Goal: Task Accomplishment & Management: Manage account settings

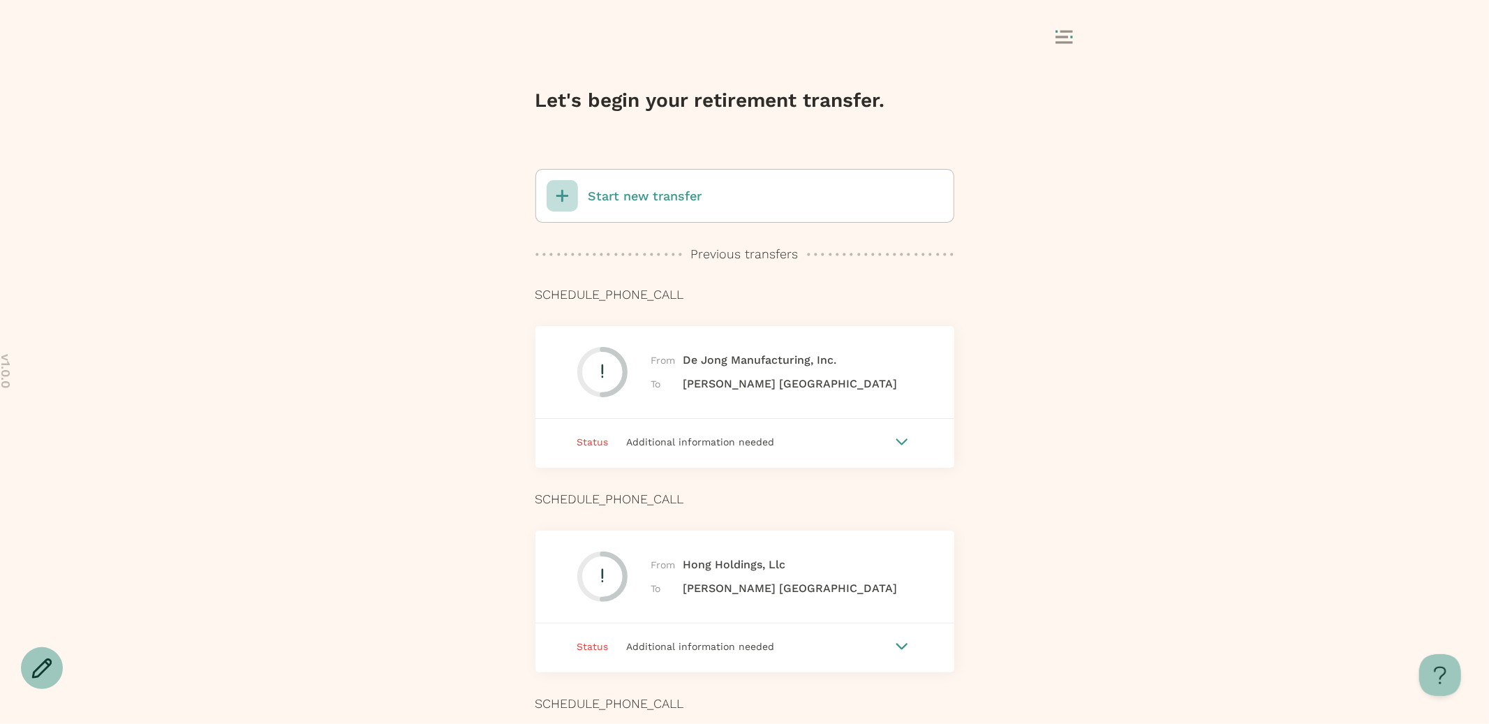
click at [660, 198] on p "Start new transfer" at bounding box center [646, 196] width 114 height 18
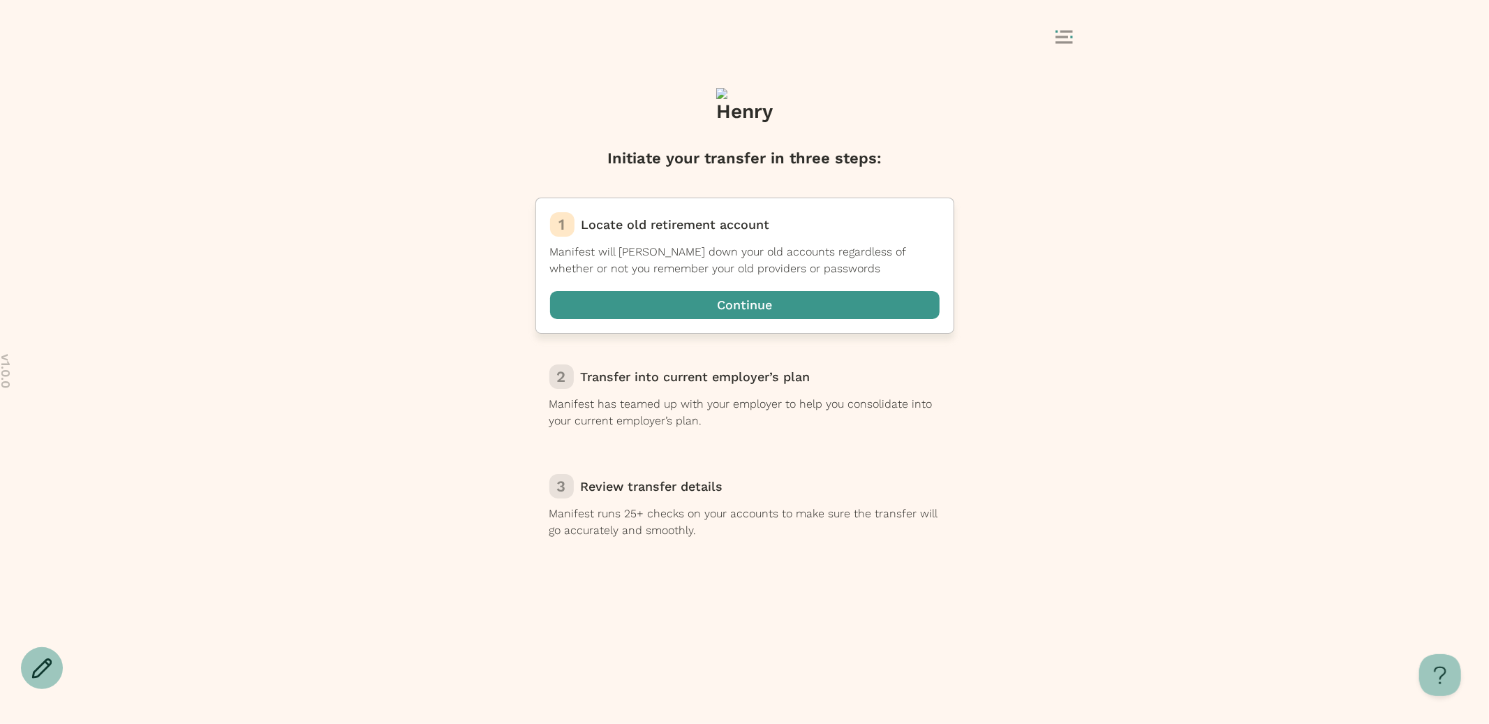
click at [720, 308] on span "button" at bounding box center [745, 305] width 390 height 28
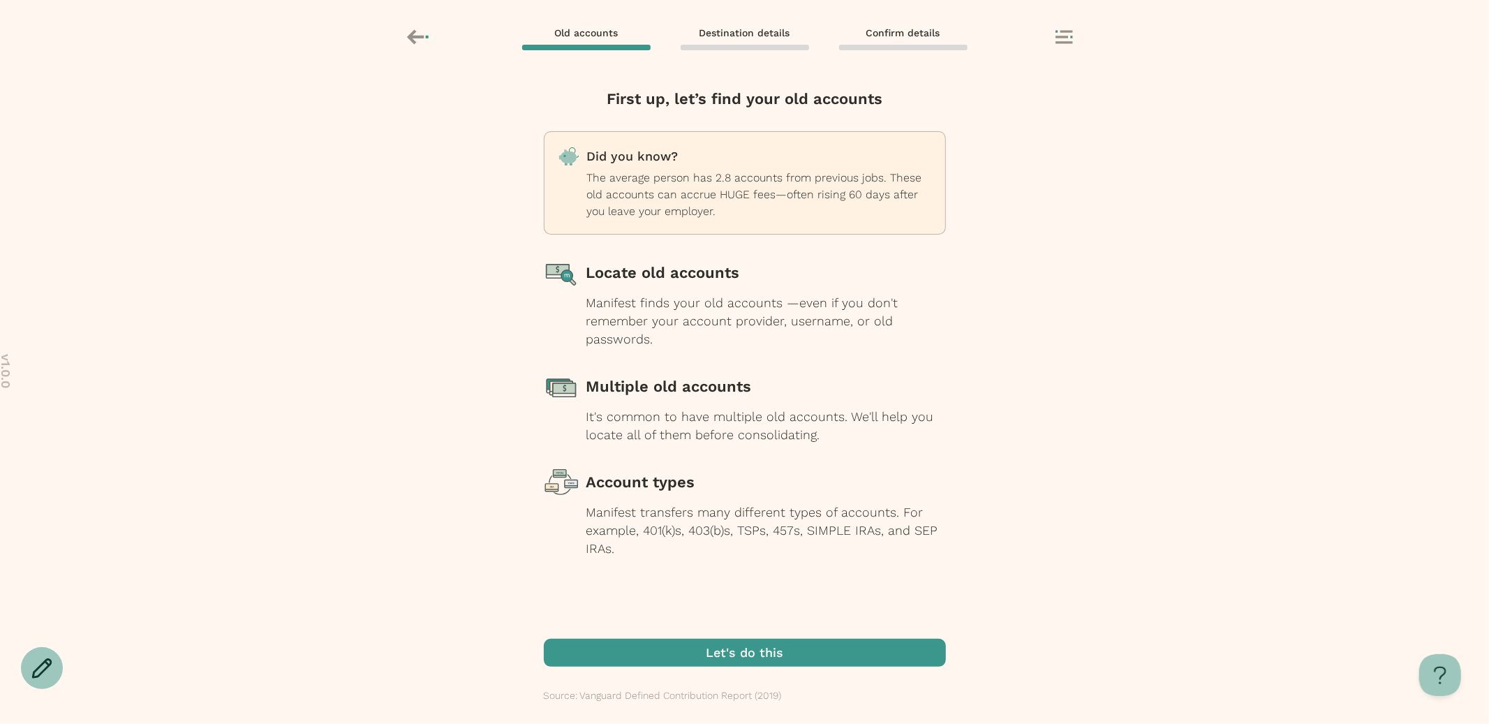
click at [788, 649] on span "button" at bounding box center [745, 653] width 402 height 28
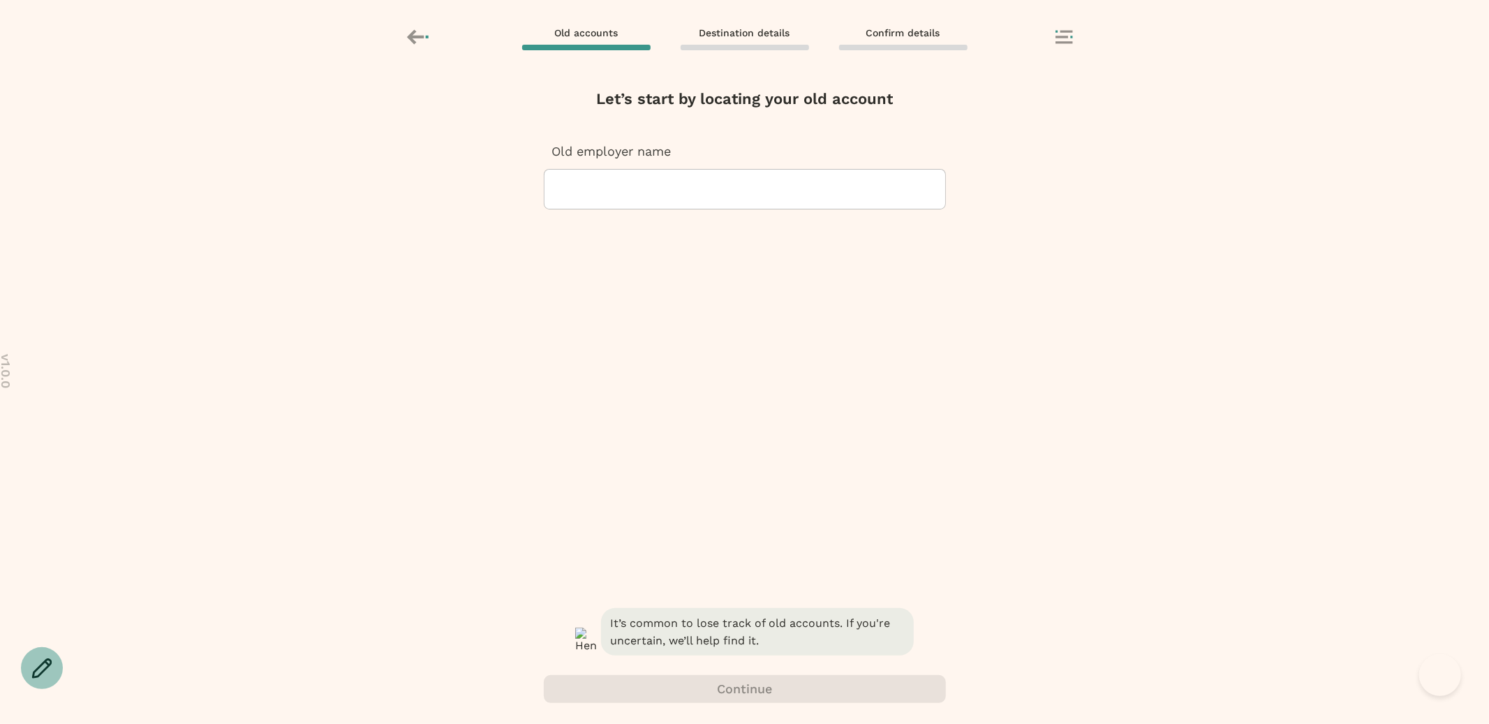
click at [735, 184] on div at bounding box center [745, 189] width 378 height 39
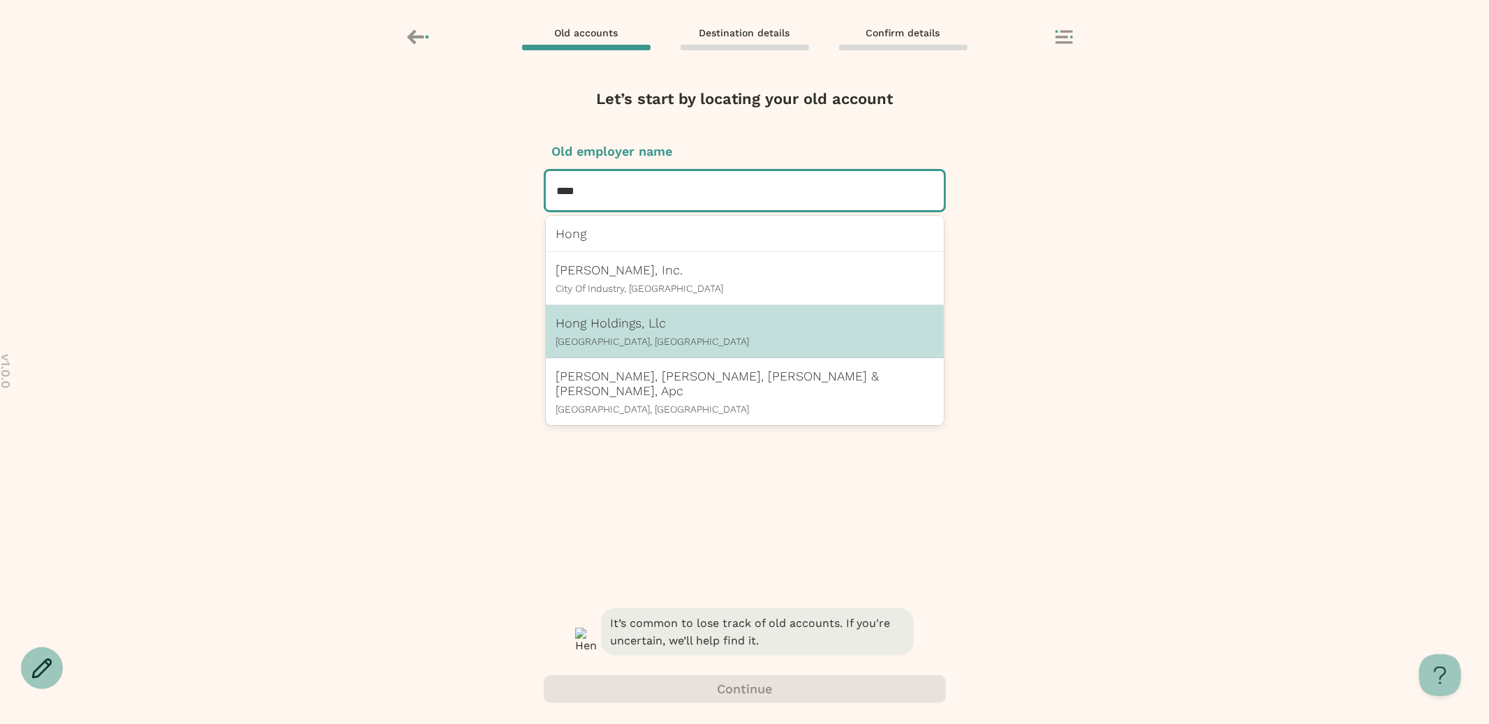
click at [646, 315] on div "Hong Holdings, Llc Westlake Village, CA" at bounding box center [745, 331] width 398 height 53
type input "****"
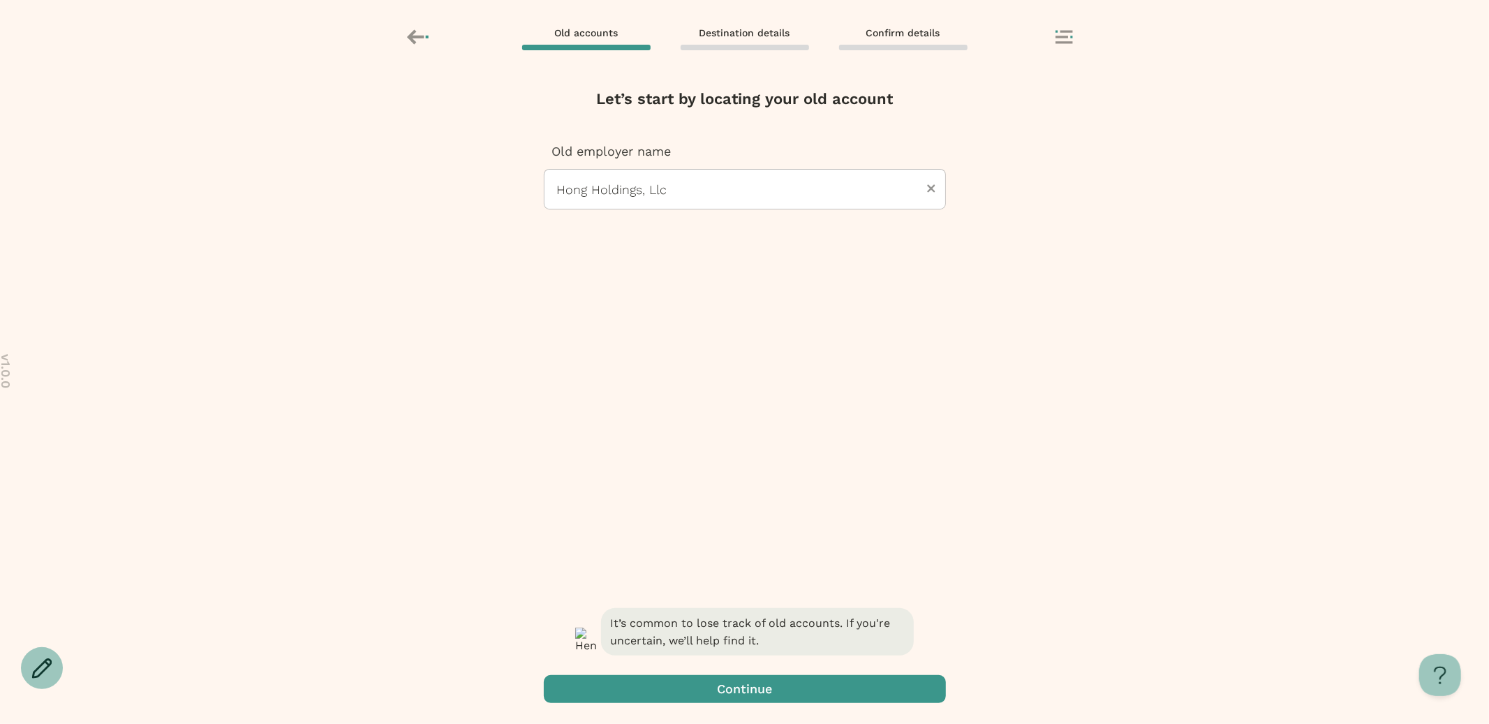
click at [727, 690] on span "button" at bounding box center [745, 689] width 402 height 28
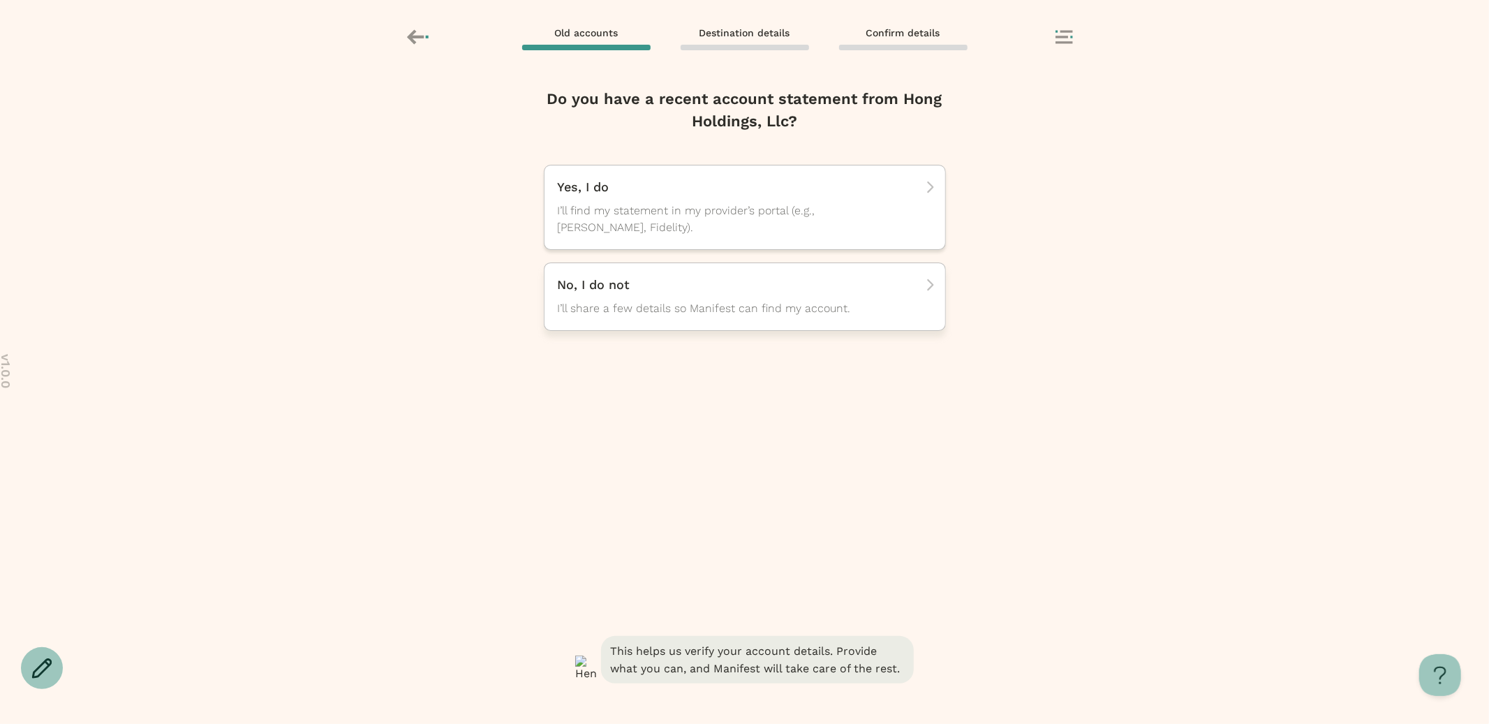
click at [760, 313] on span "I’ll share a few details so Manifest can find my account." at bounding box center [732, 308] width 349 height 17
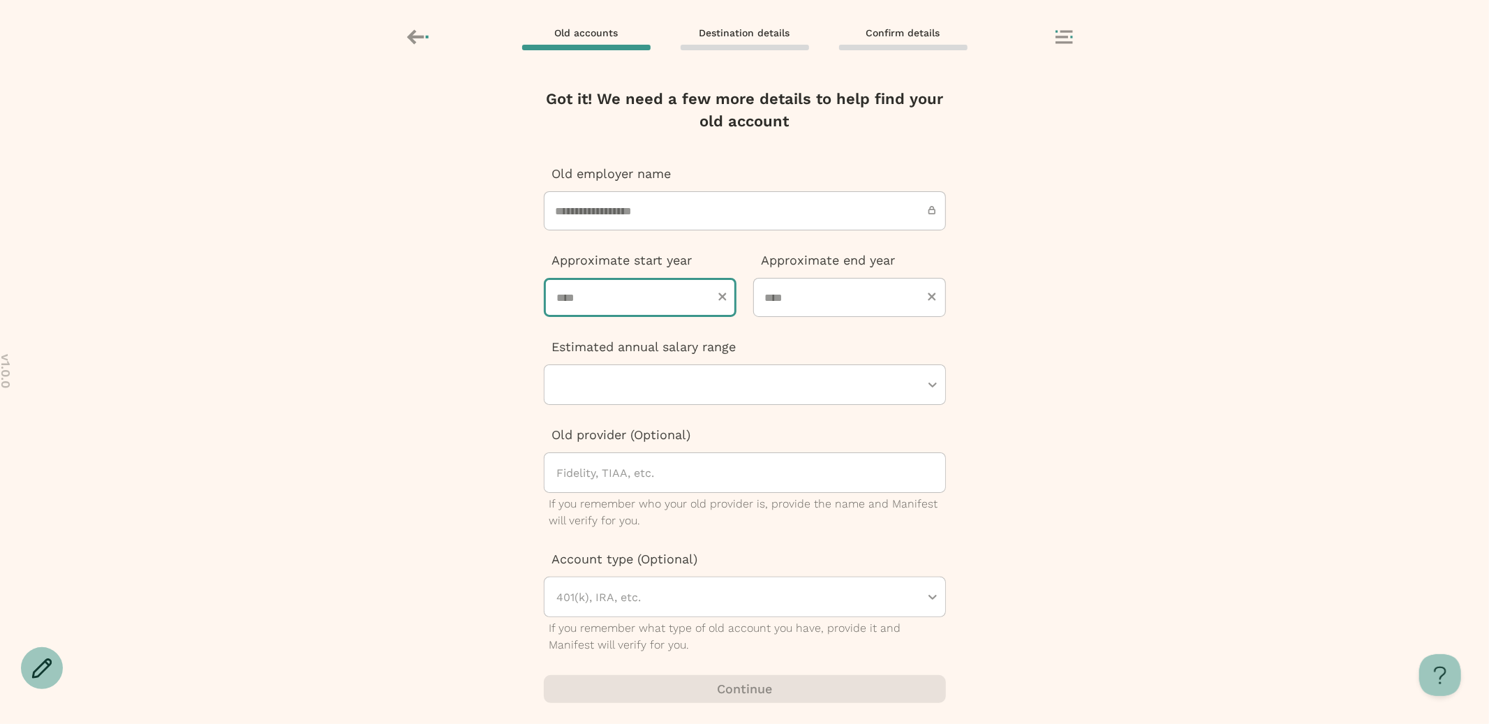
click at [627, 293] on input "number" at bounding box center [640, 297] width 193 height 39
type input "****"
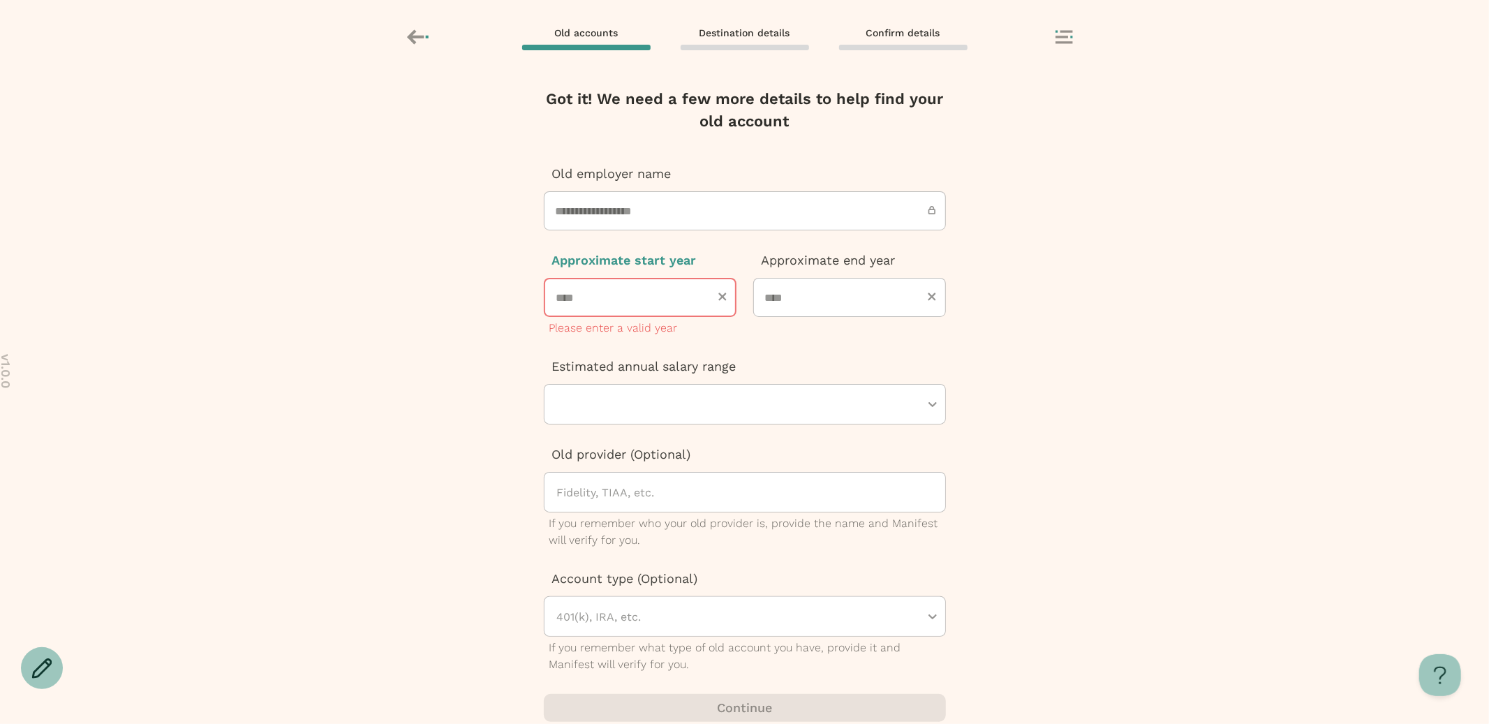
drag, startPoint x: 594, startPoint y: 304, endPoint x: 461, endPoint y: 292, distance: 134.0
click at [461, 292] on div "**********" at bounding box center [744, 400] width 1489 height 648
click at [411, 38] on icon at bounding box center [415, 36] width 17 height 15
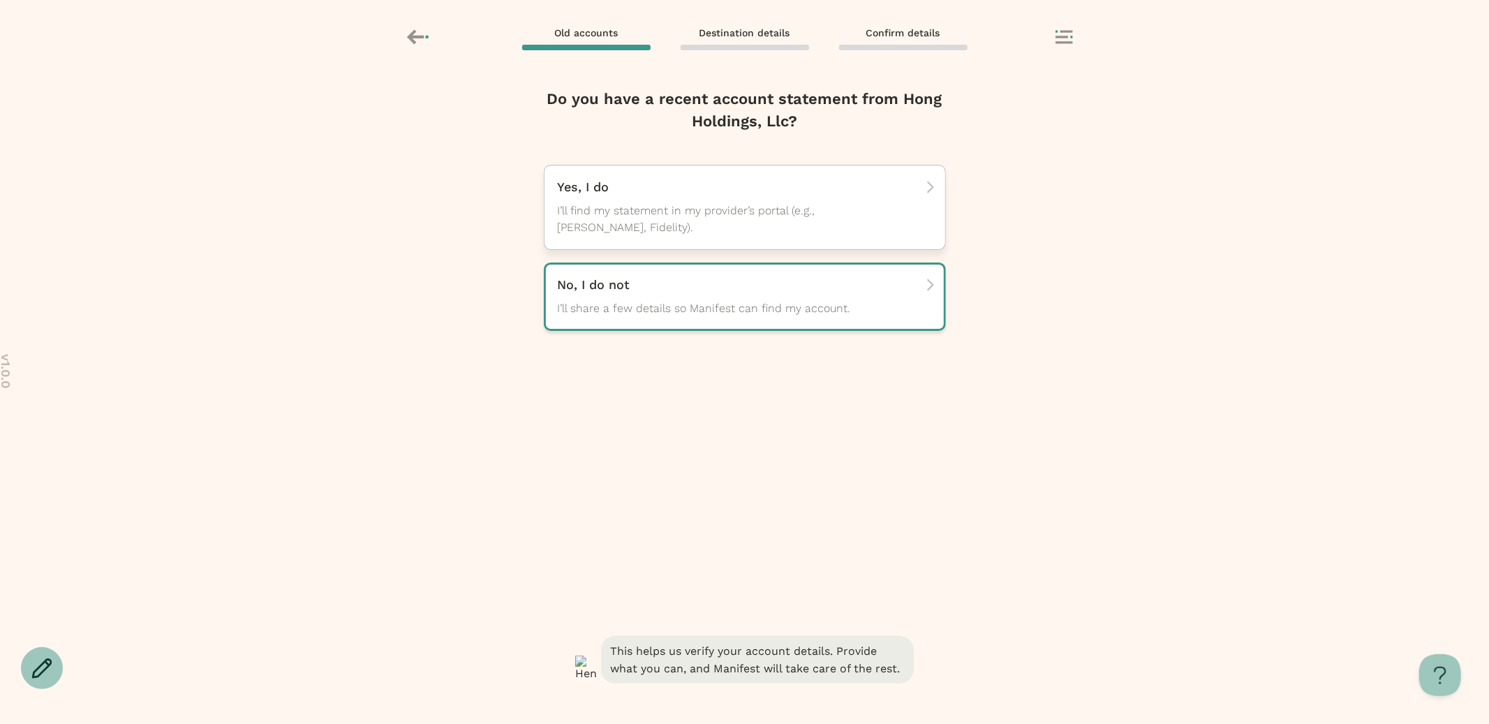
click at [657, 195] on p "Yes, I do" at bounding box center [740, 187] width 365 height 17
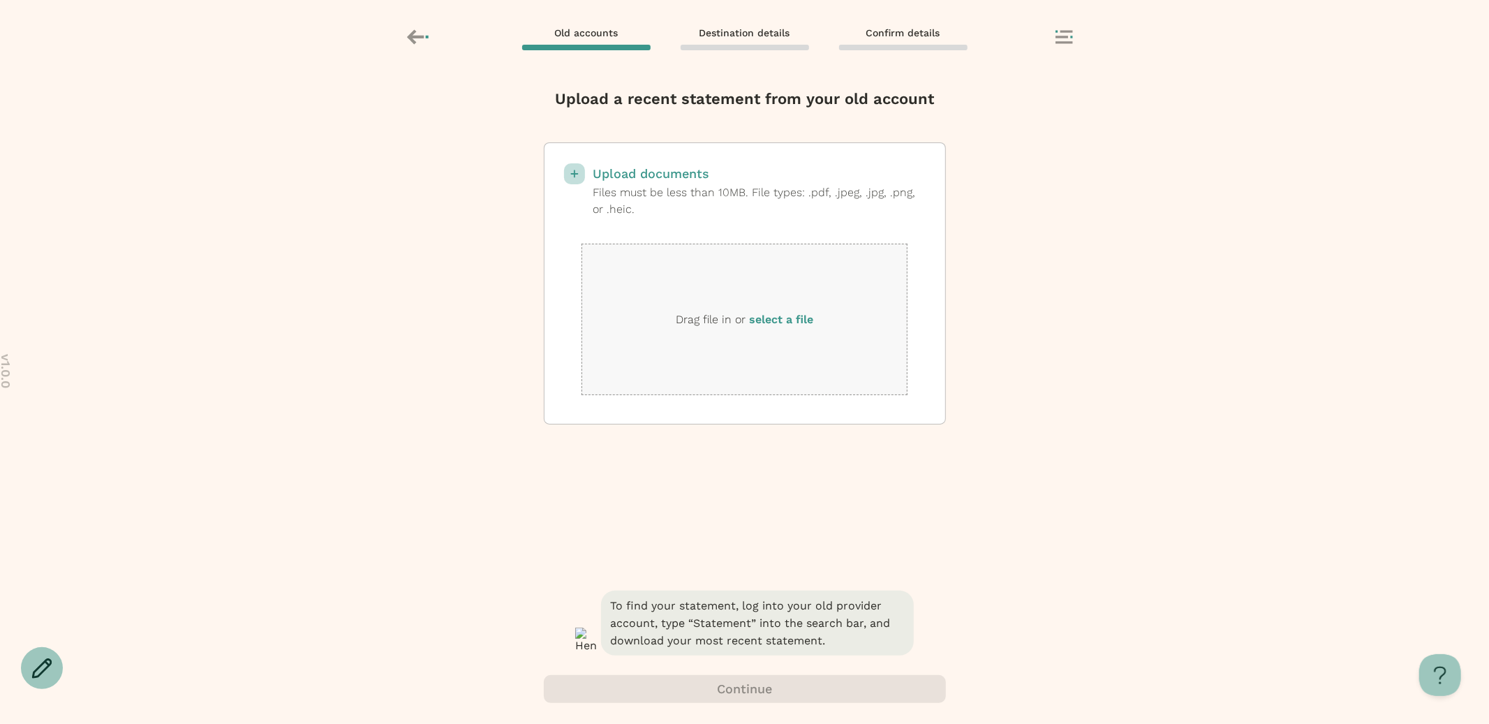
click at [783, 317] on label "select a file" at bounding box center [781, 319] width 64 height 13
click at [0, 0] on input "select a file" at bounding box center [0, 0] width 0 height 0
click at [779, 321] on label "select a file" at bounding box center [781, 319] width 64 height 13
click at [0, 0] on input "select a file" at bounding box center [0, 0] width 0 height 0
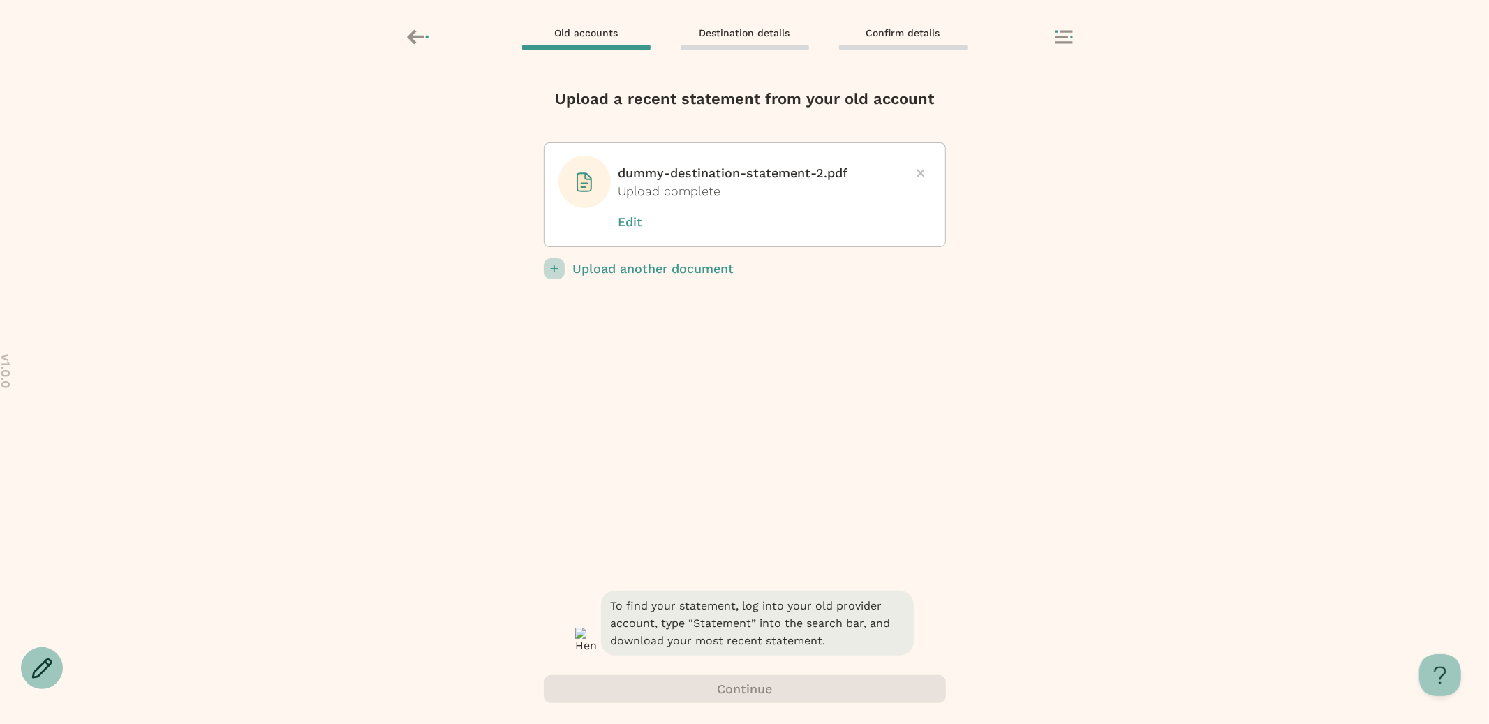
click at [677, 275] on p "Upload another document" at bounding box center [759, 268] width 373 height 21
click at [0, 0] on input "Upload another document" at bounding box center [0, 0] width 0 height 0
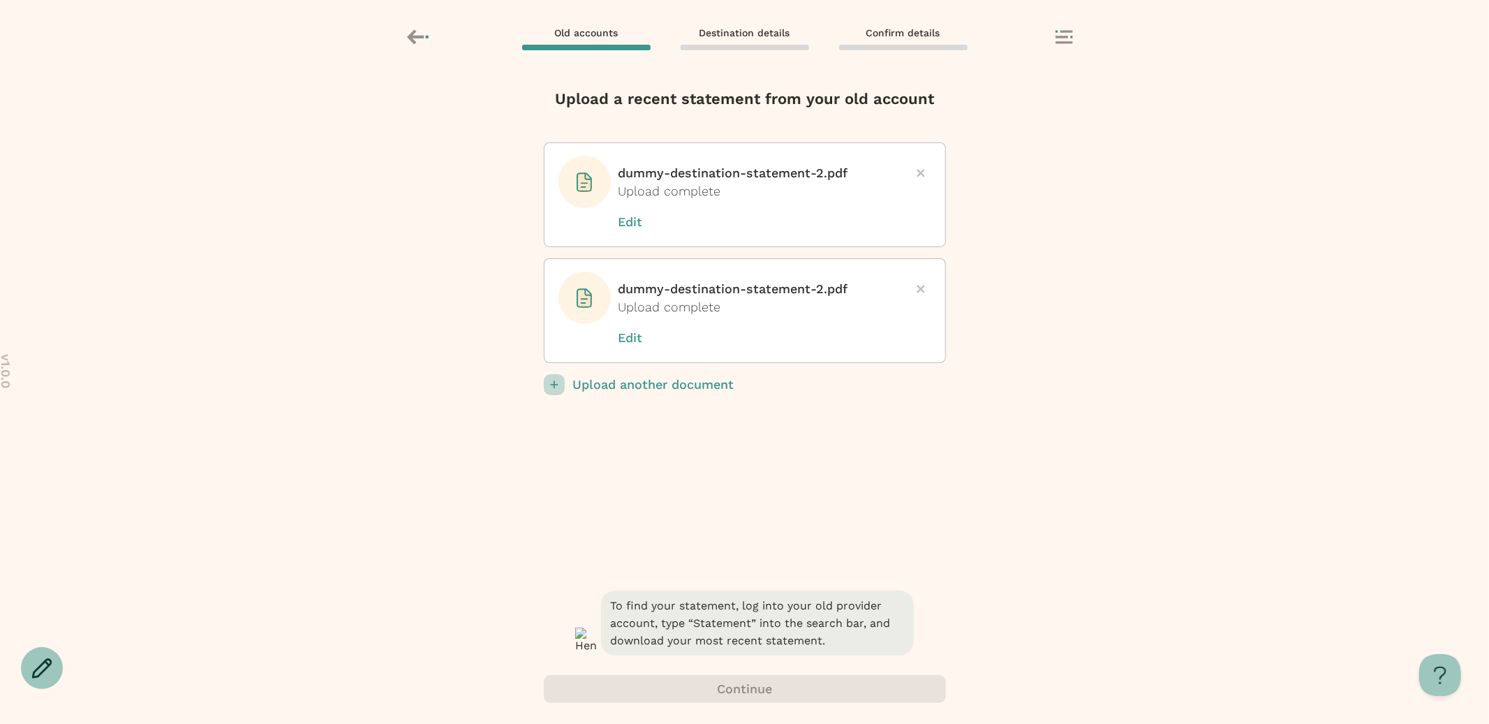
click at [695, 385] on p "Upload another document" at bounding box center [759, 384] width 373 height 21
click at [0, 0] on input "Upload another document" at bounding box center [0, 0] width 0 height 0
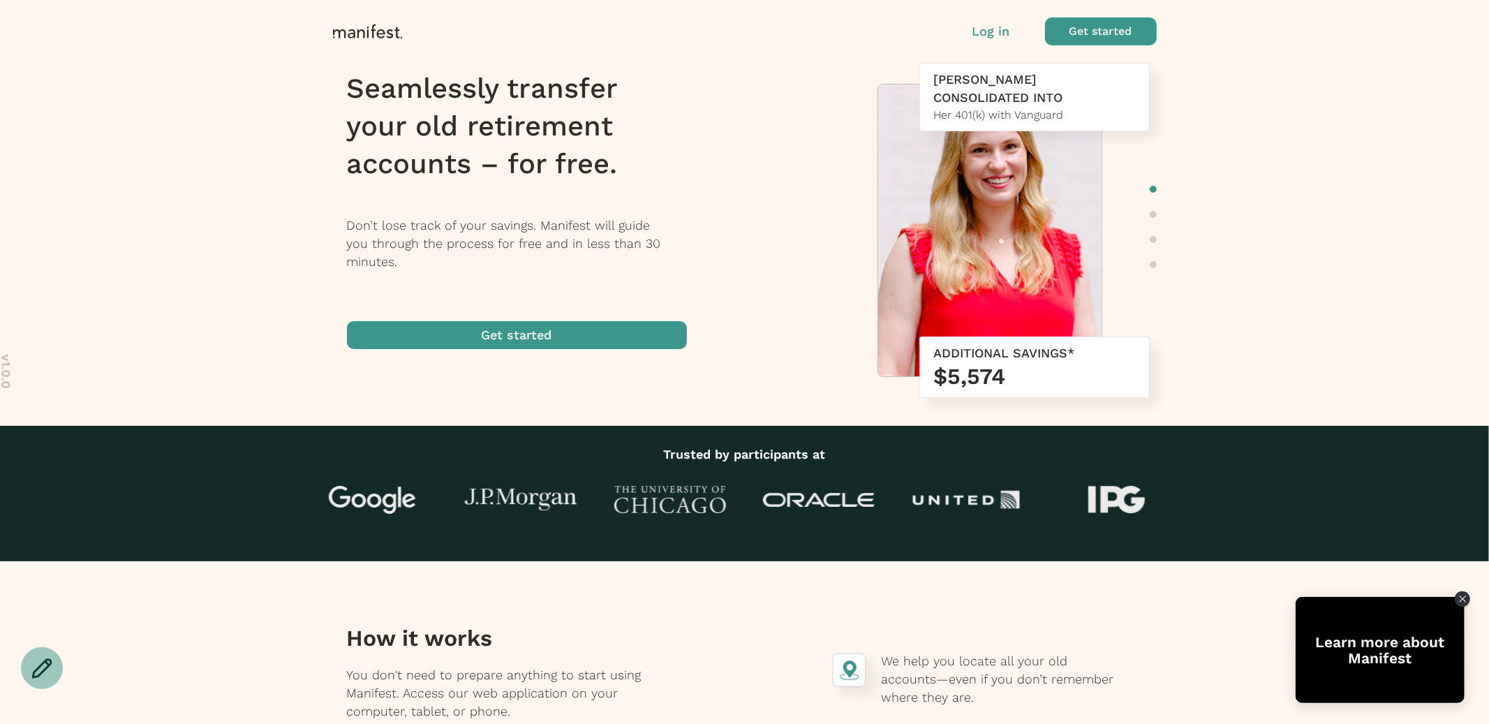
click at [998, 32] on p "Log in" at bounding box center [992, 31] width 38 height 18
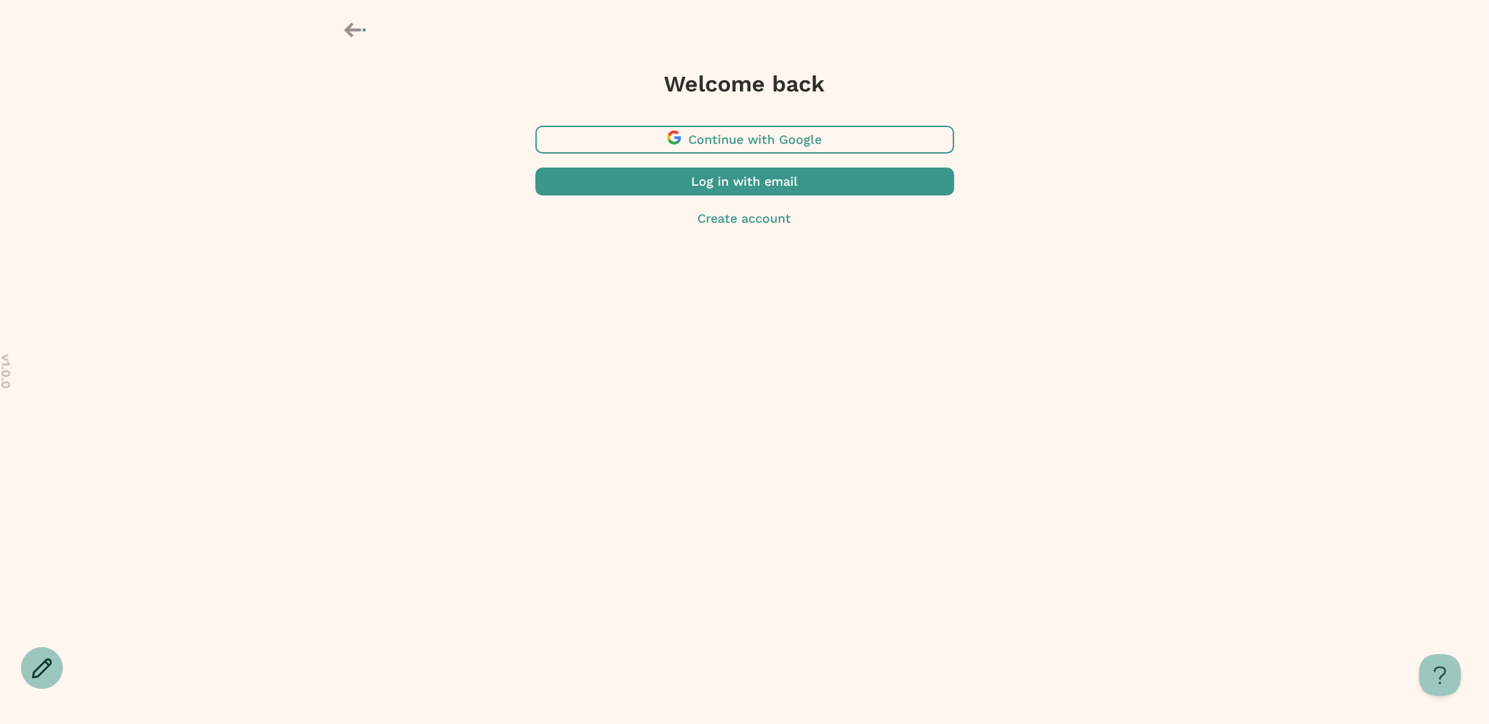
click at [725, 179] on span "button" at bounding box center [745, 182] width 419 height 28
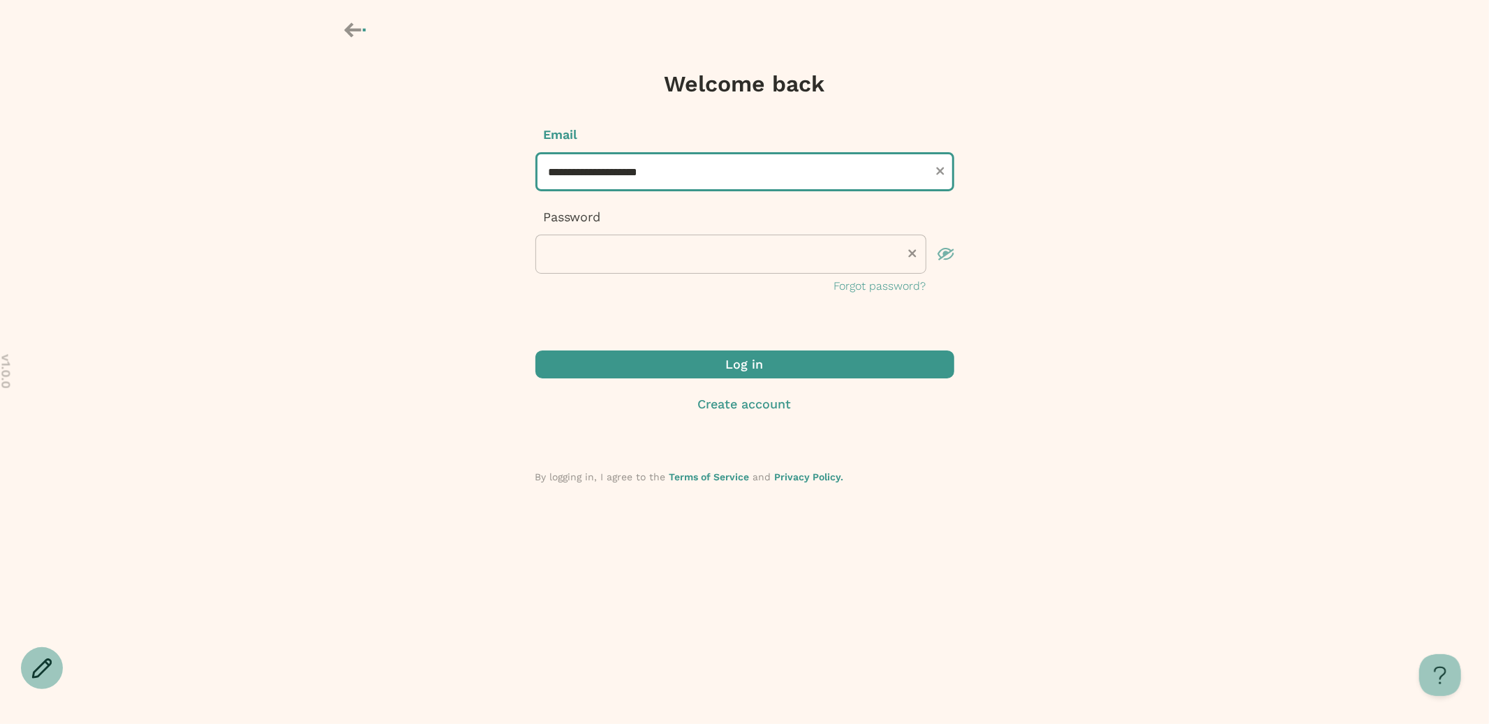
click at [682, 175] on input "**********" at bounding box center [745, 171] width 419 height 39
click at [576, 175] on input "**********" at bounding box center [745, 171] width 419 height 39
type input "**********"
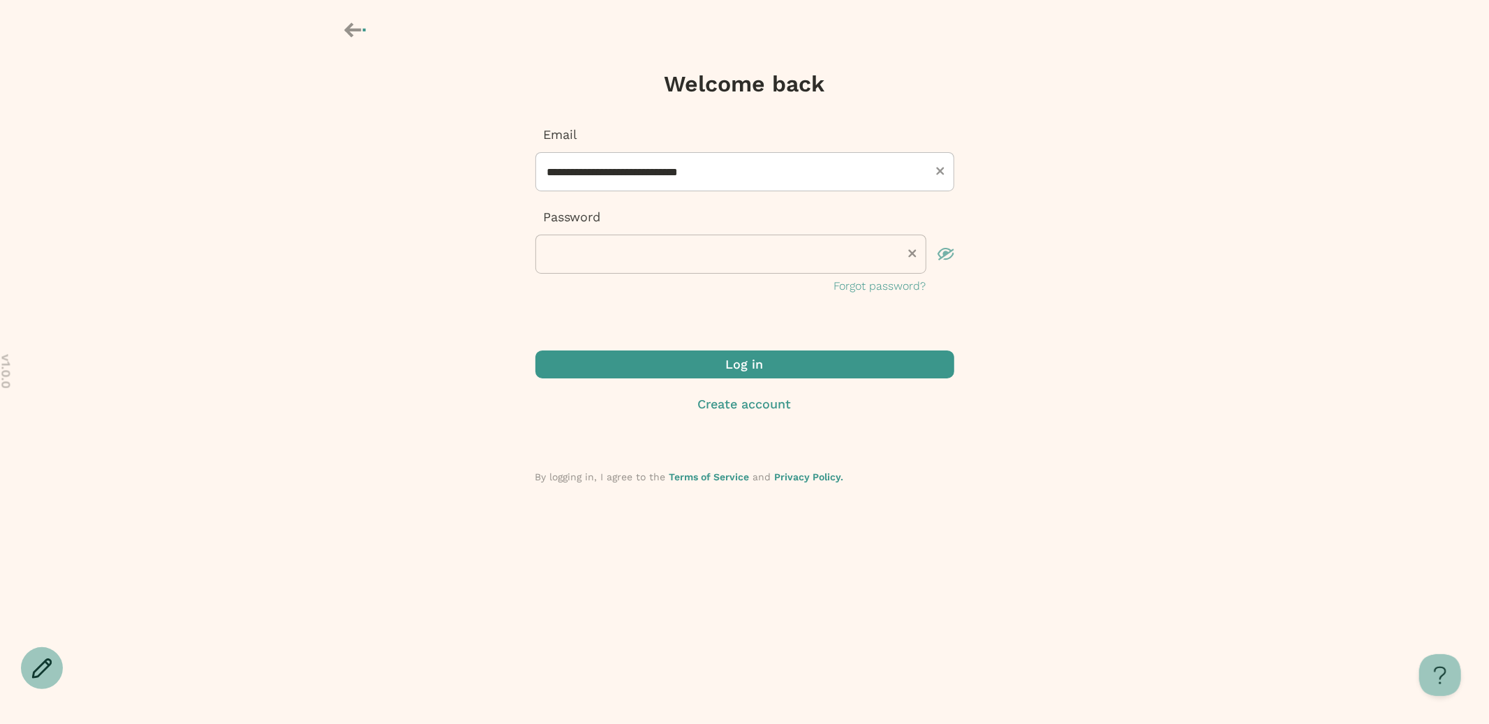
click at [612, 349] on form "**********" at bounding box center [745, 305] width 419 height 359
click at [612, 361] on span "submit" at bounding box center [604, 363] width 17 height 17
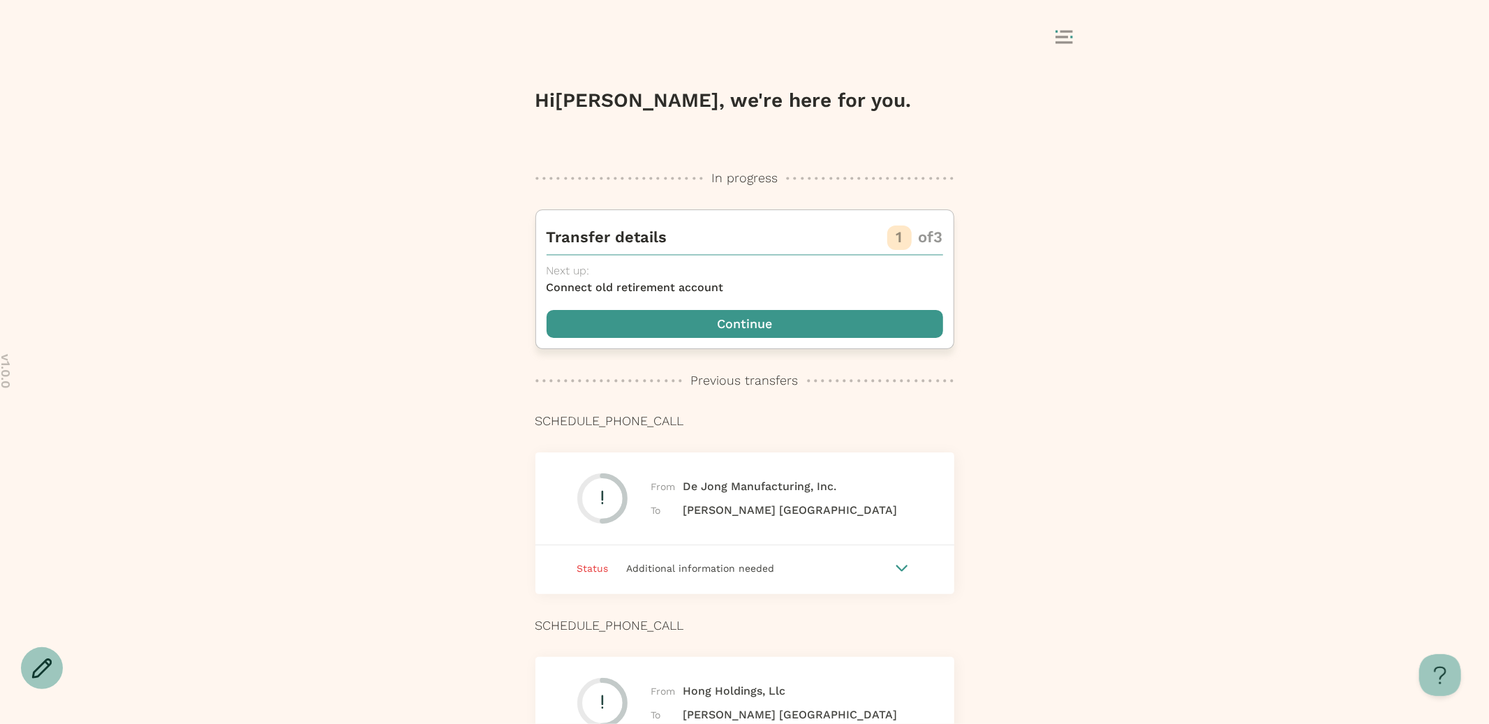
click at [822, 316] on span "button" at bounding box center [745, 324] width 397 height 28
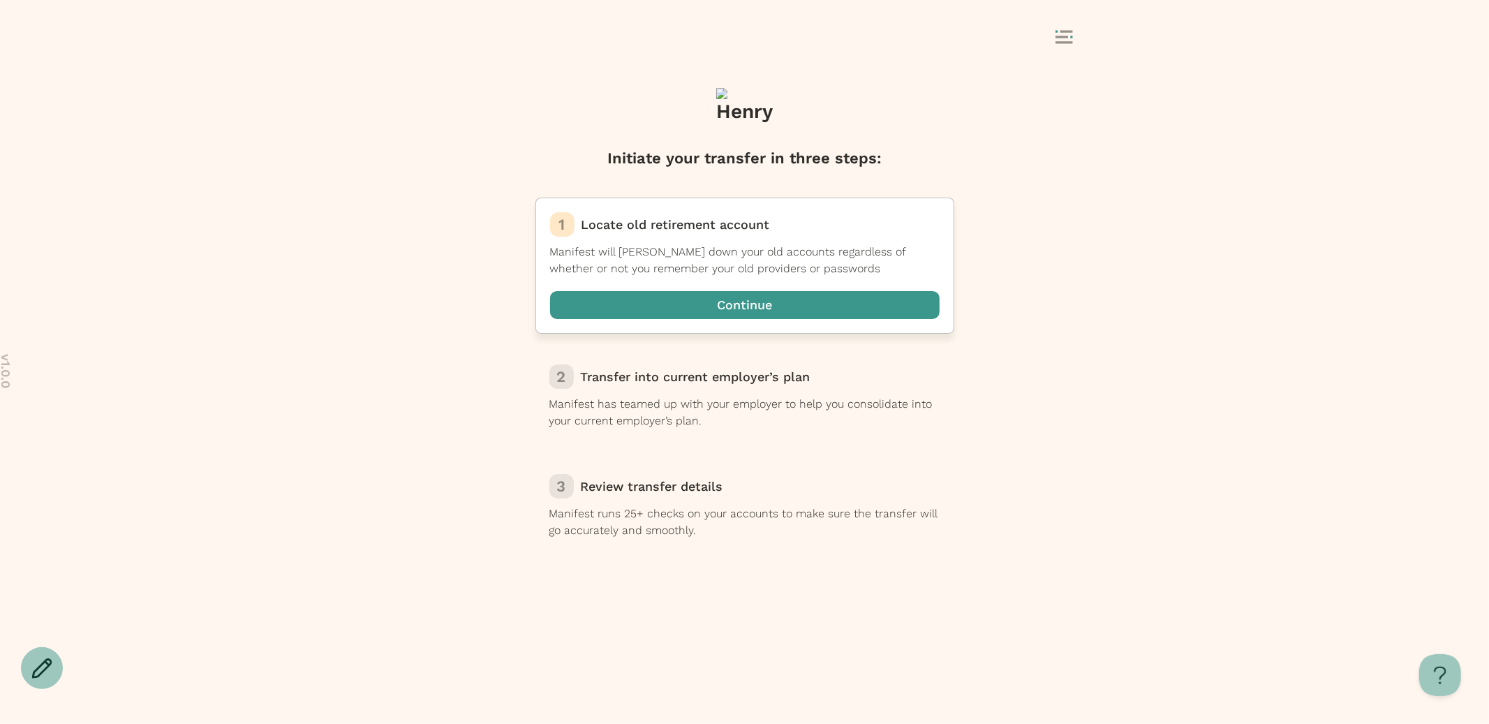
click at [806, 319] on div "1 Locate old retirement account Manifest will hunt down your old accounts regar…" at bounding box center [745, 266] width 419 height 136
click at [806, 310] on span "button" at bounding box center [745, 305] width 390 height 28
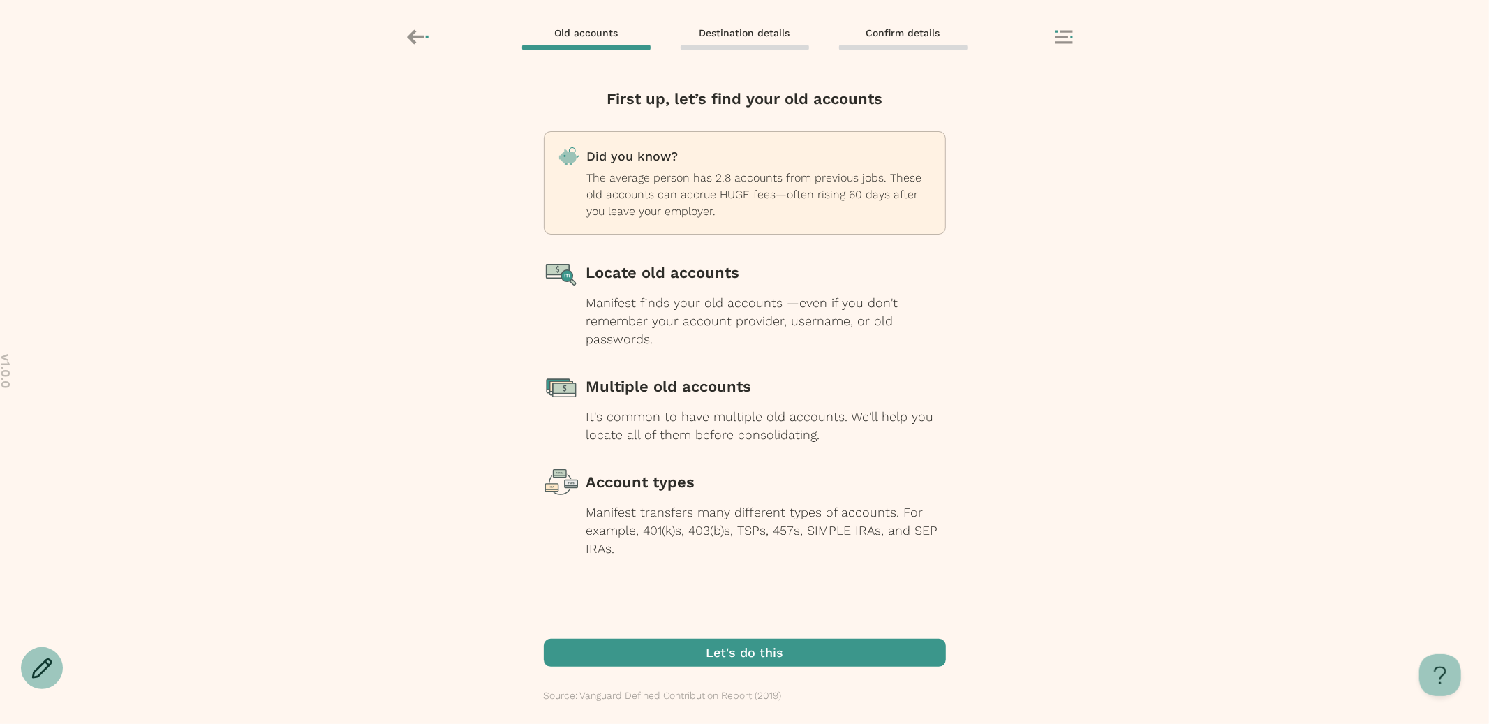
click at [751, 653] on span "button" at bounding box center [745, 653] width 402 height 28
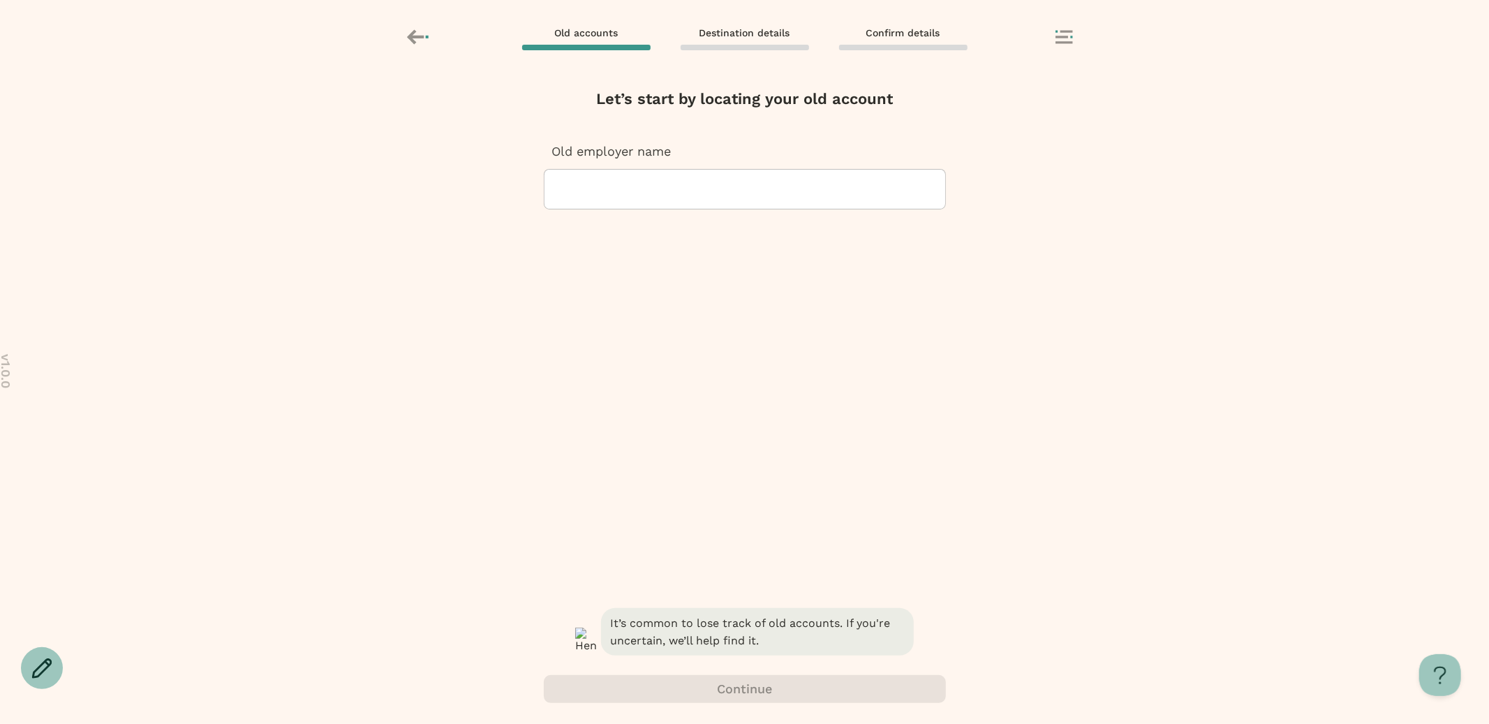
click at [750, 197] on div at bounding box center [745, 189] width 378 height 39
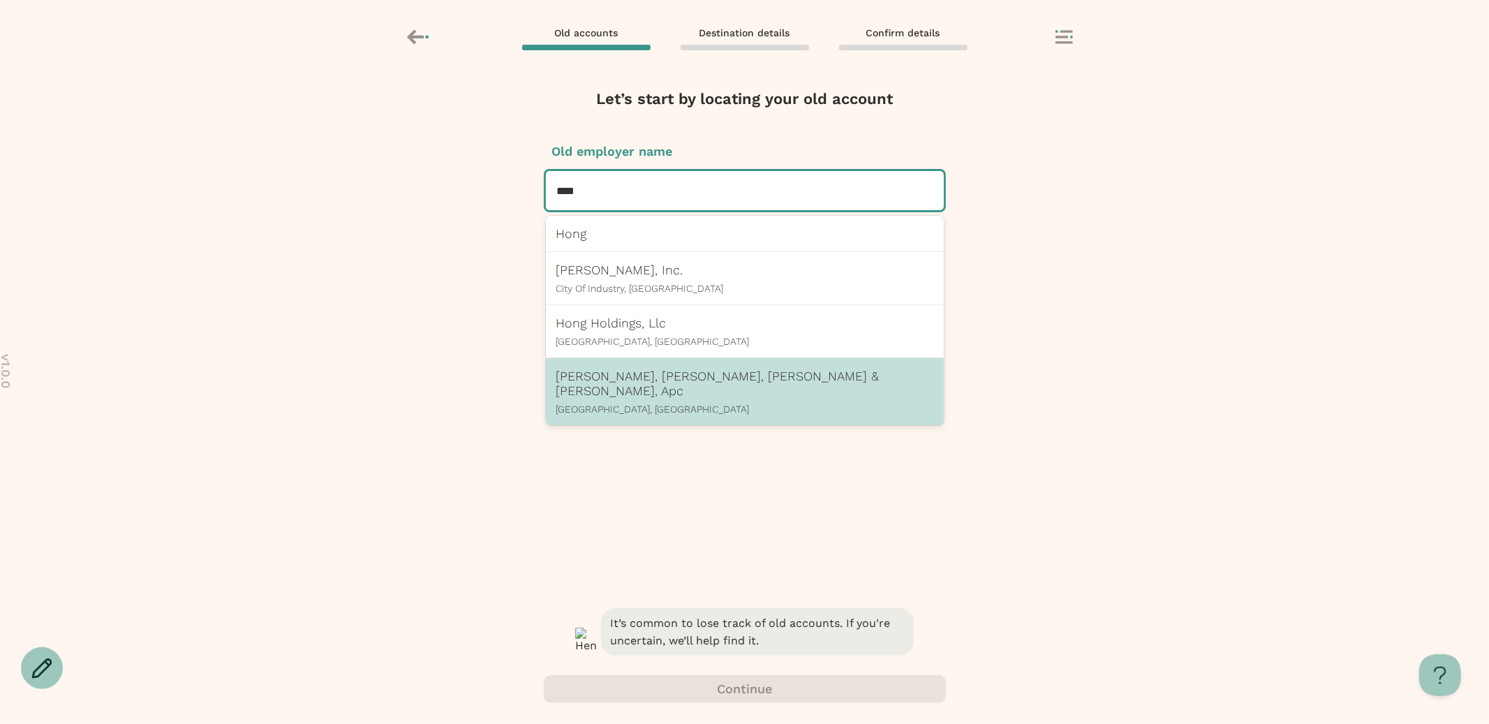
click at [712, 388] on div "Lee, Hong, Degerman, Kang & Waimey, Apc Los Angeles, CA" at bounding box center [745, 392] width 377 height 46
type input "****"
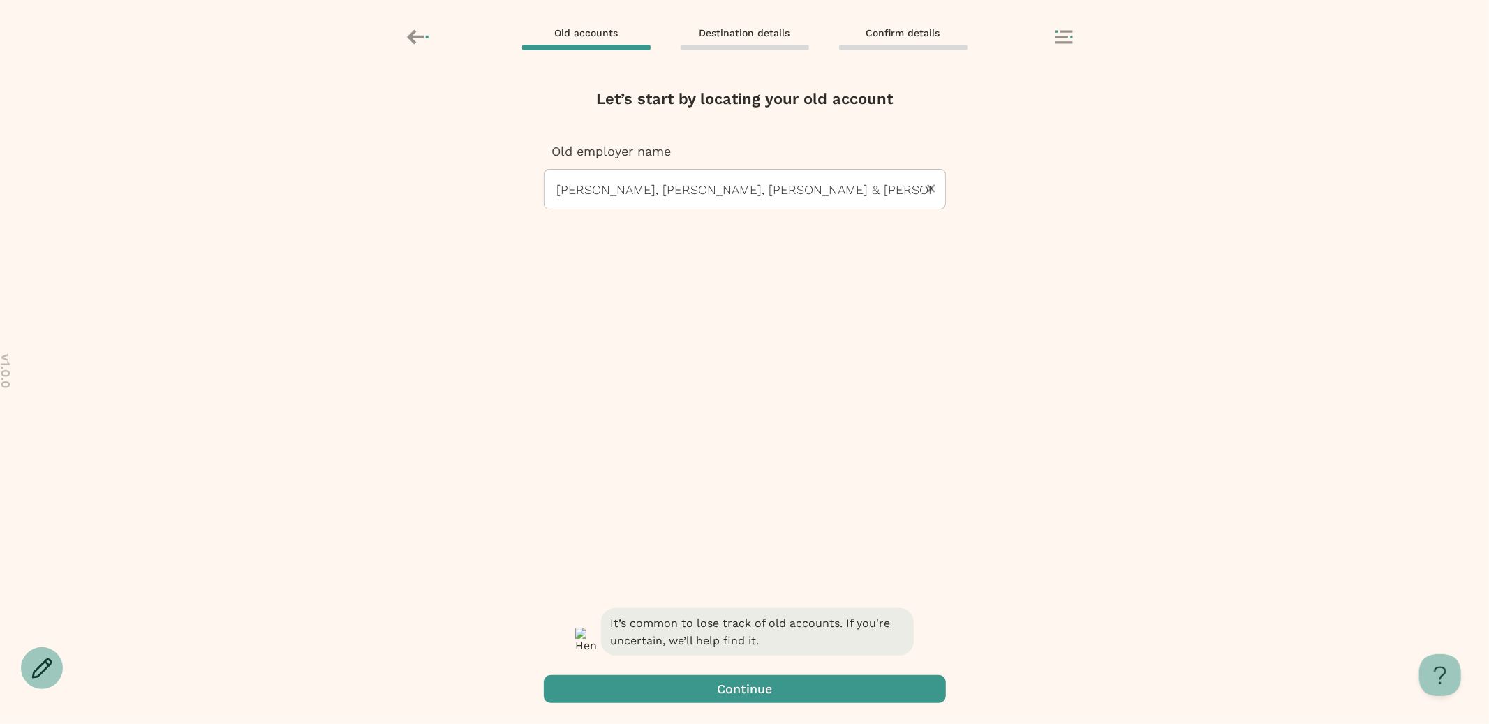
click at [767, 709] on div "It’s common to lose track of old accounts. If you're uncertain, we’ll help find…" at bounding box center [745, 664] width 402 height 119
click at [767, 687] on span "button" at bounding box center [745, 689] width 402 height 28
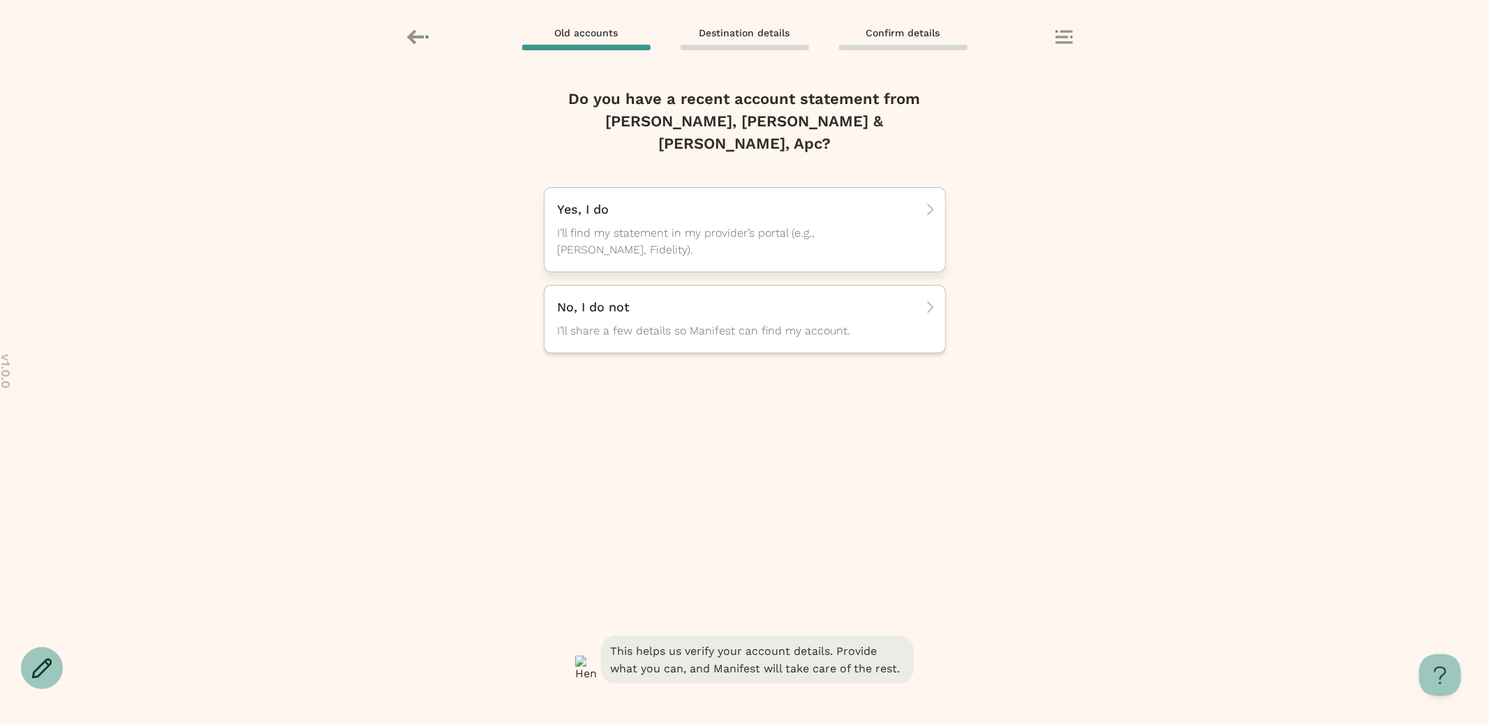
click at [903, 226] on span "I’ll find my statement in my provider’s portal (e.g., [PERSON_NAME], Fidelity)." at bounding box center [732, 242] width 349 height 34
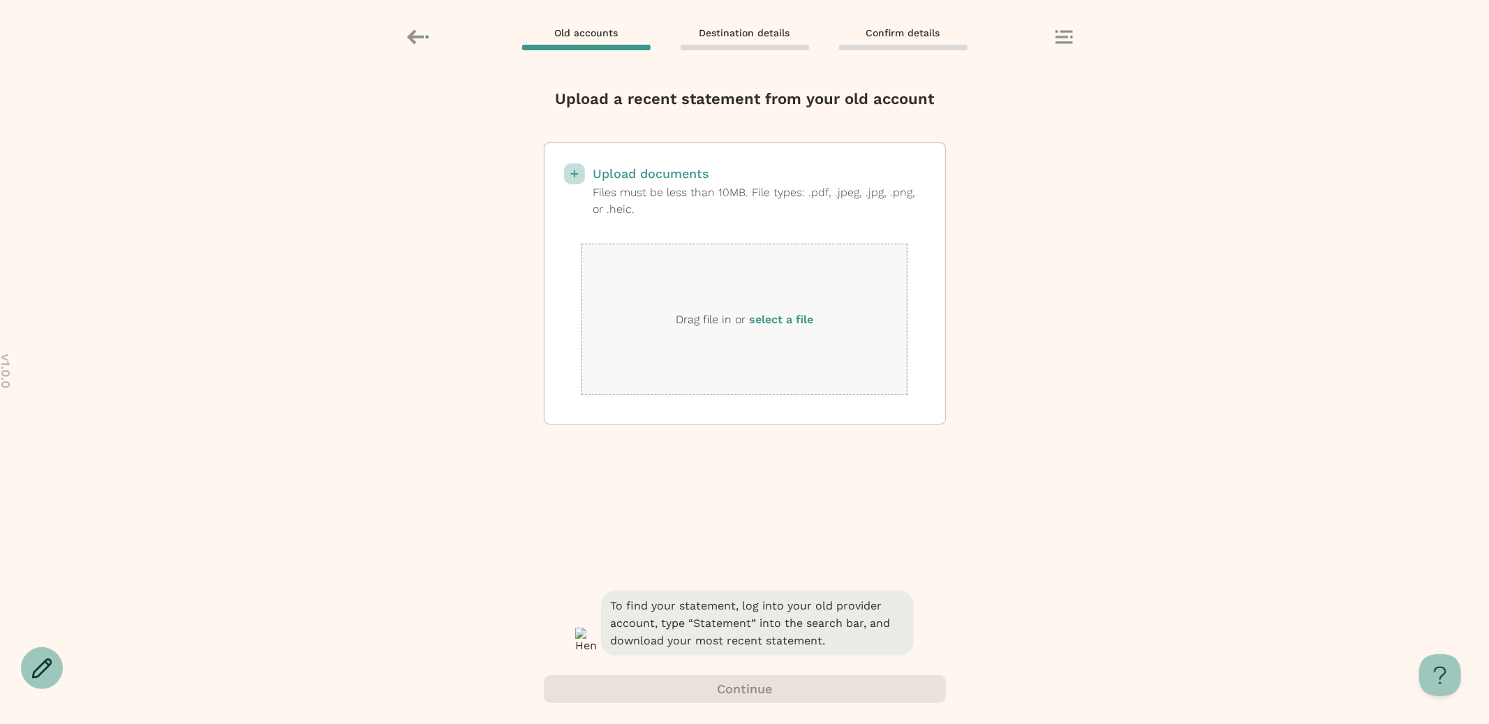
click at [795, 315] on label "select a file" at bounding box center [781, 319] width 64 height 13
click at [0, 0] on input "select a file" at bounding box center [0, 0] width 0 height 0
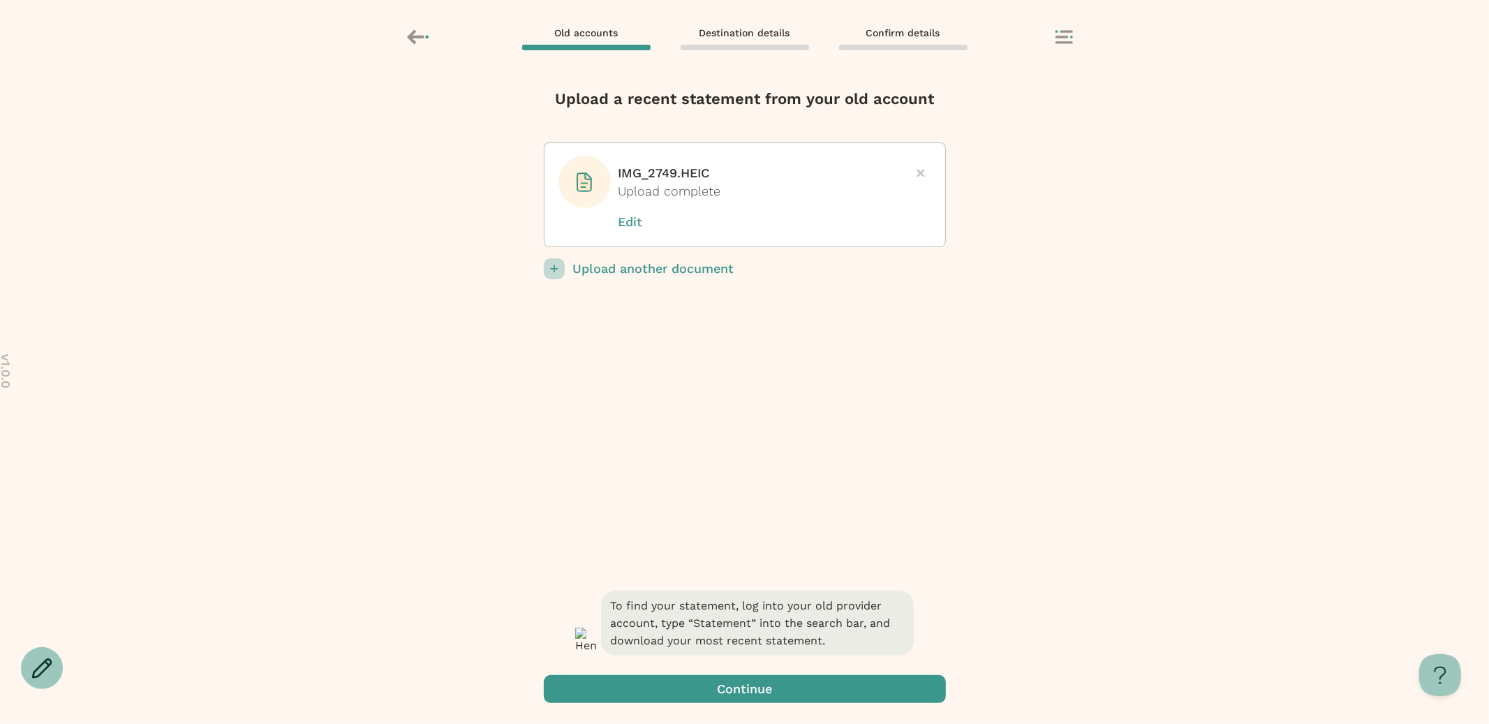
click at [672, 267] on p "Upload another document" at bounding box center [759, 268] width 373 height 21
click at [0, 0] on input "Upload another document" at bounding box center [0, 0] width 0 height 0
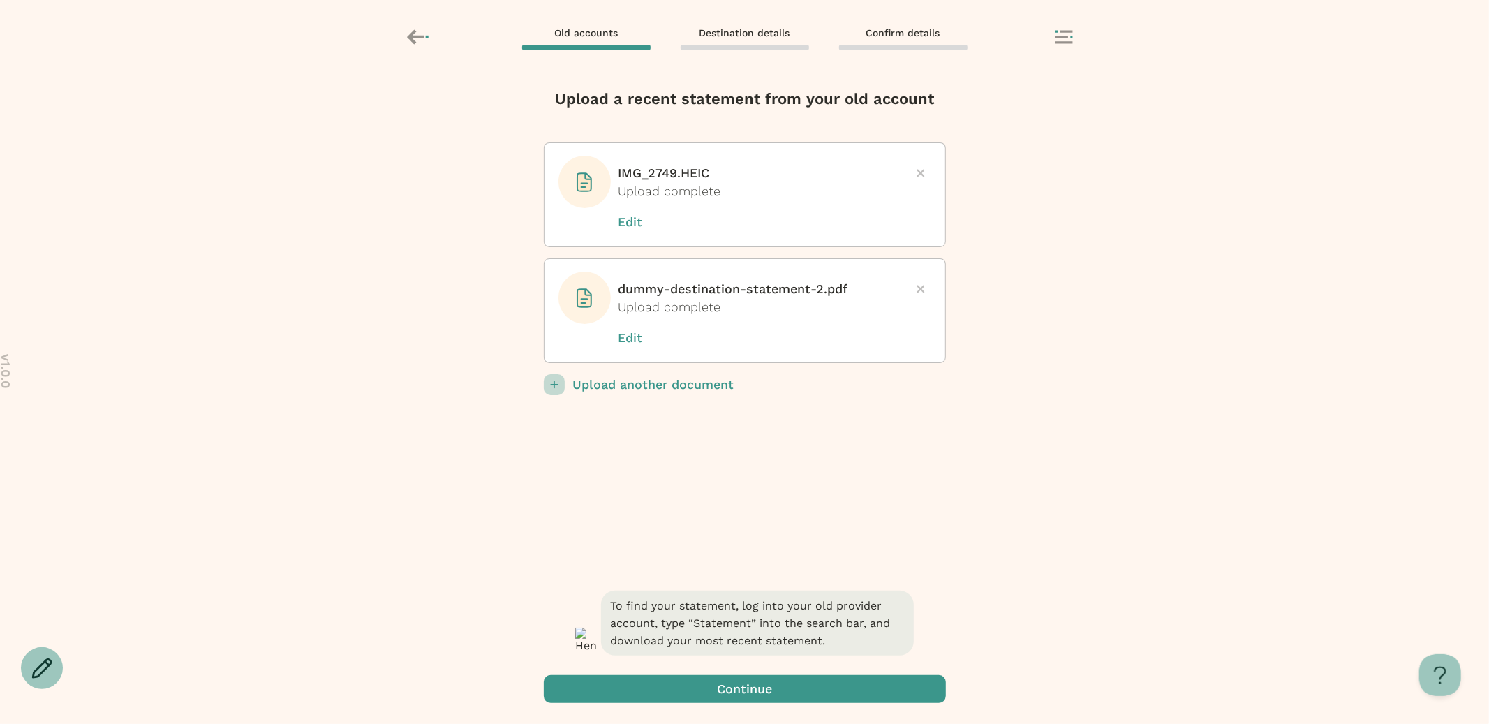
click at [679, 376] on p "Upload another document" at bounding box center [759, 384] width 373 height 21
click at [0, 0] on input "Upload another document" at bounding box center [0, 0] width 0 height 0
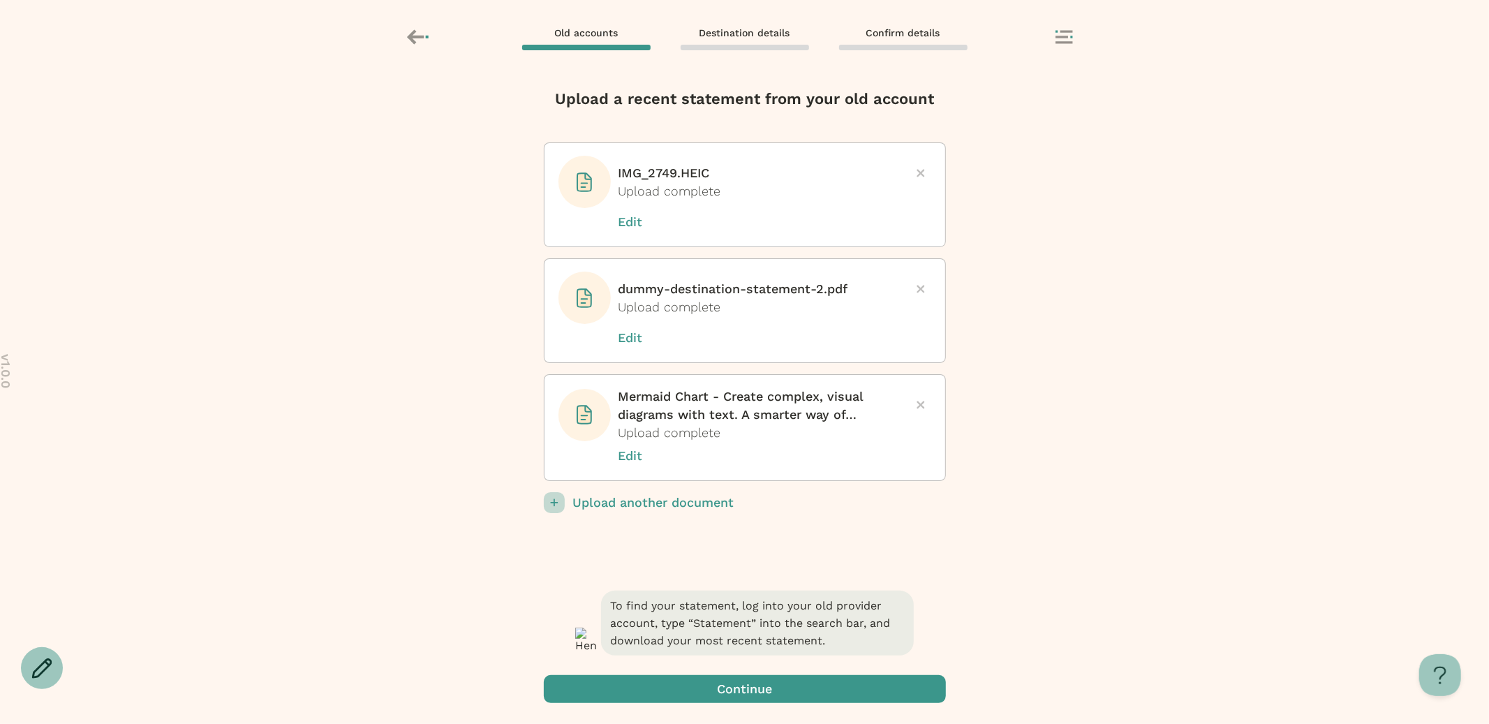
click at [668, 500] on p "Upload another document" at bounding box center [759, 502] width 373 height 21
click at [0, 0] on input "Upload another document" at bounding box center [0, 0] width 0 height 0
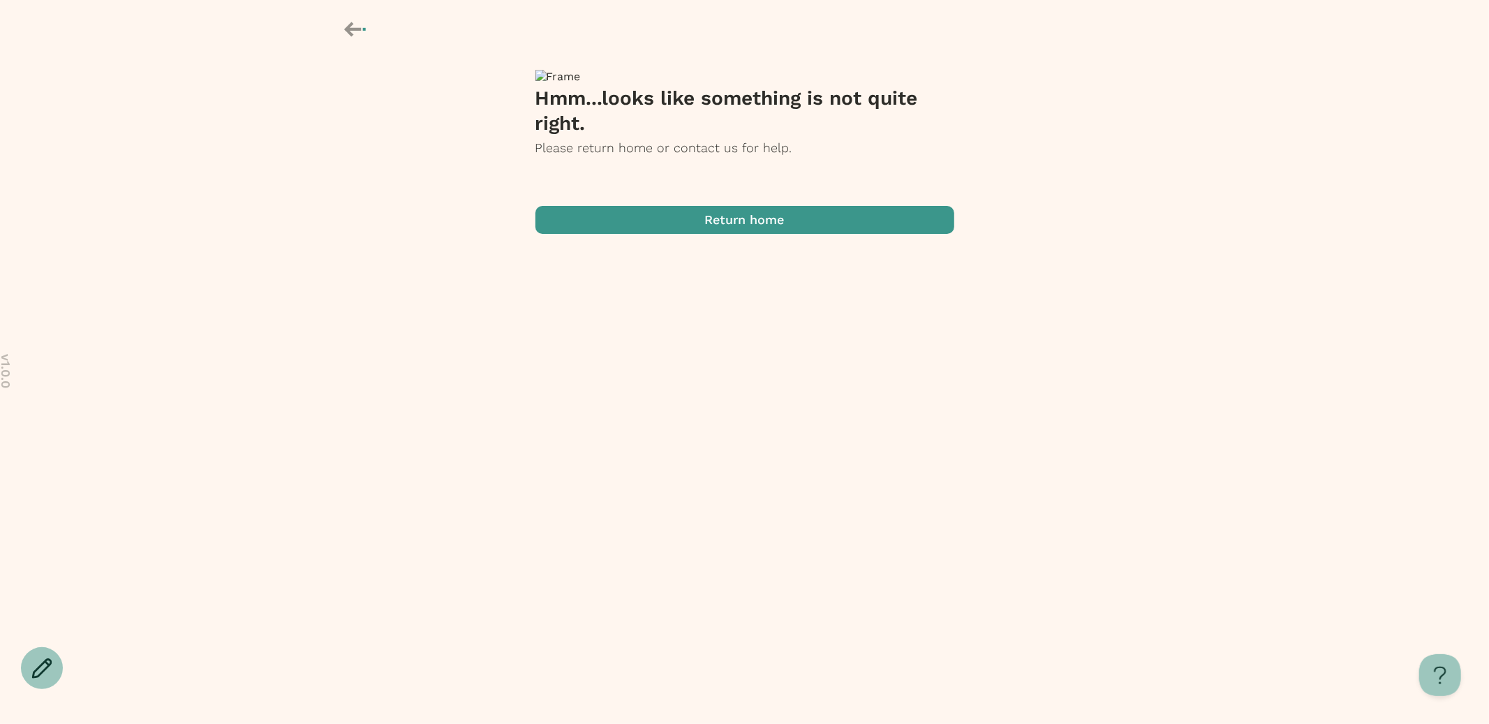
click at [355, 27] on icon at bounding box center [356, 29] width 24 height 24
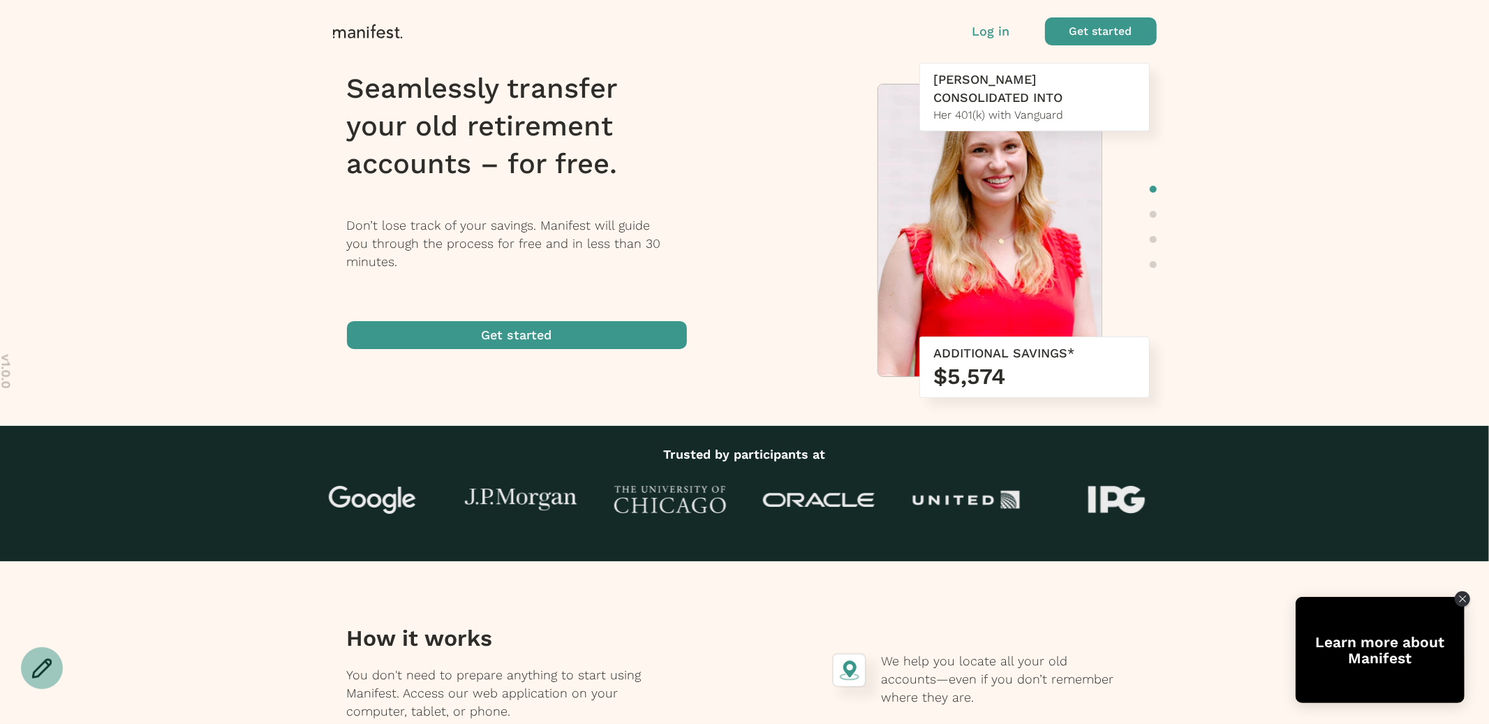
click at [994, 34] on p "Log in" at bounding box center [992, 31] width 38 height 18
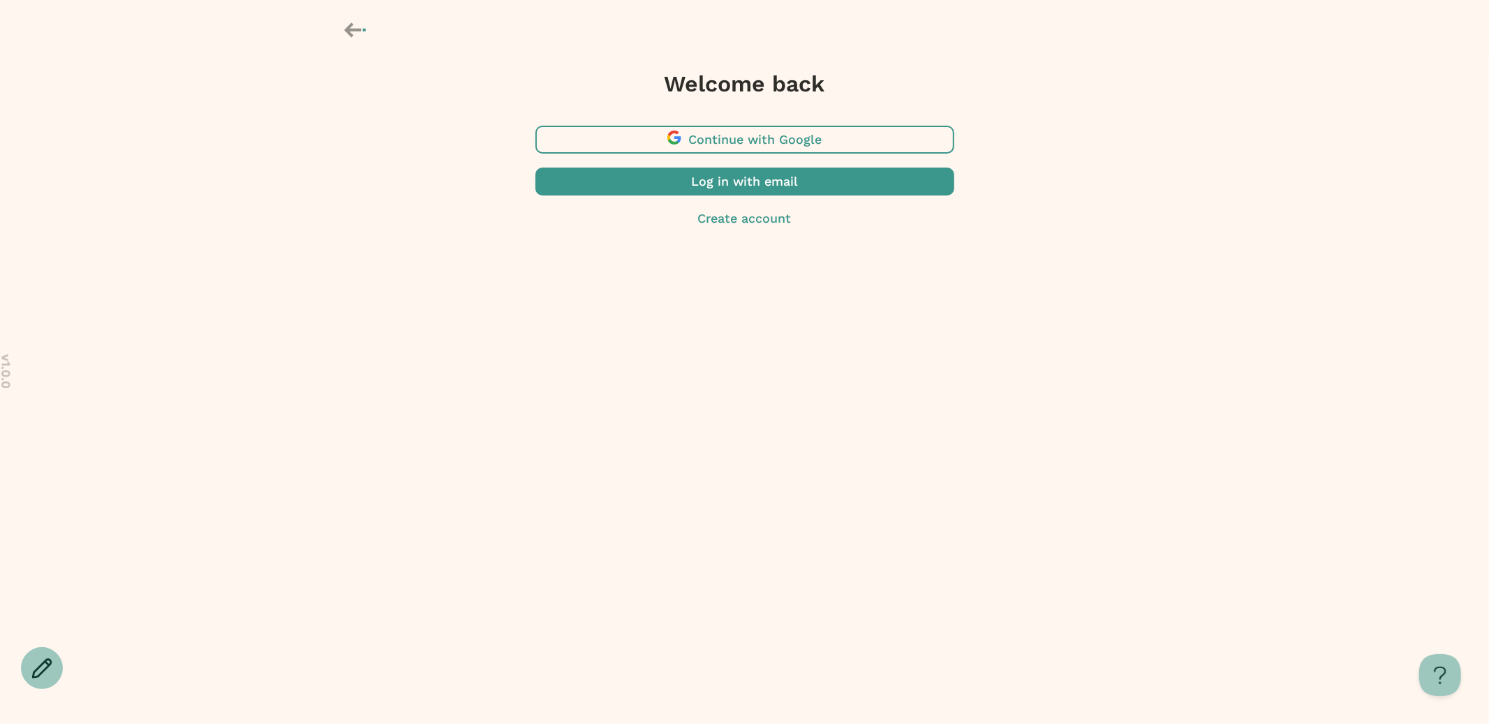
click at [724, 191] on span "button" at bounding box center [745, 182] width 419 height 28
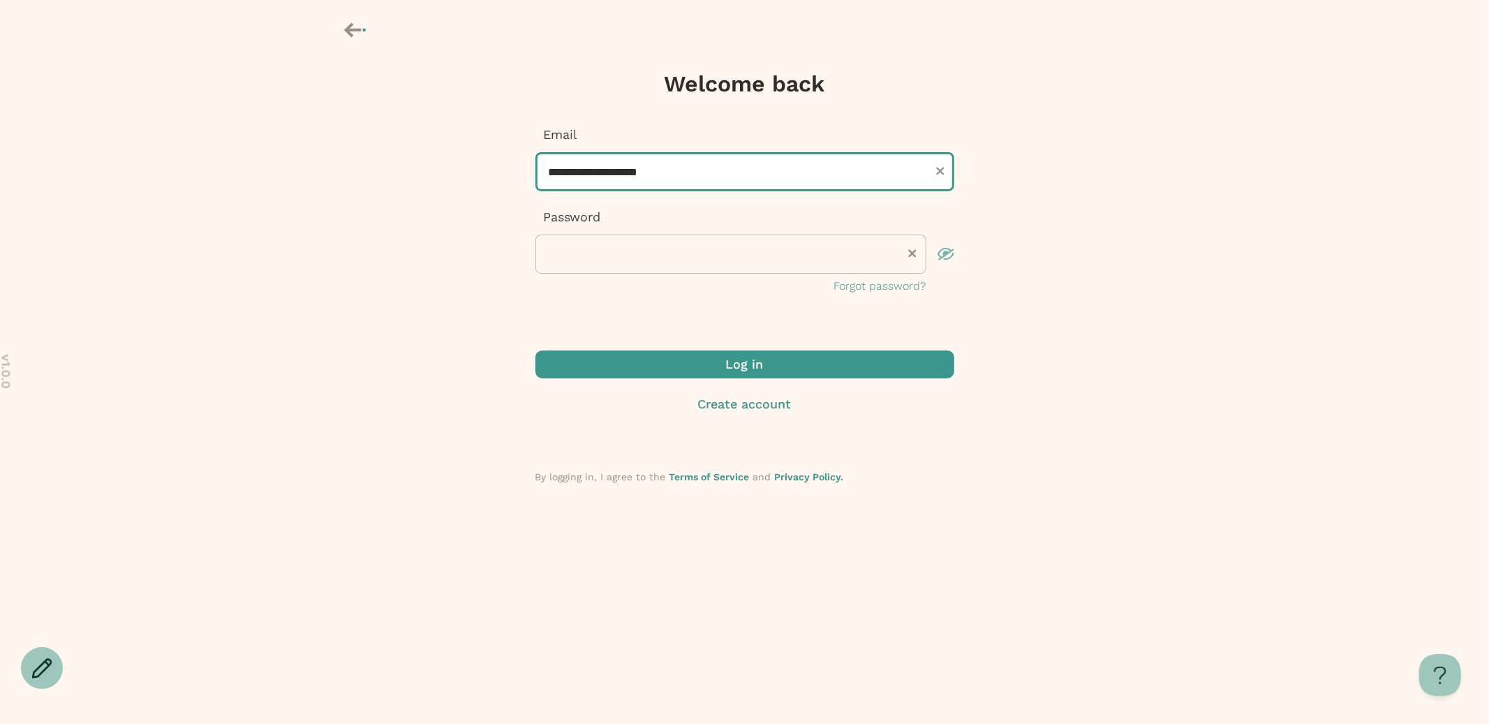
click at [686, 179] on input "**********" at bounding box center [745, 171] width 419 height 39
click at [573, 171] on input "**********" at bounding box center [745, 171] width 419 height 39
type input "**********"
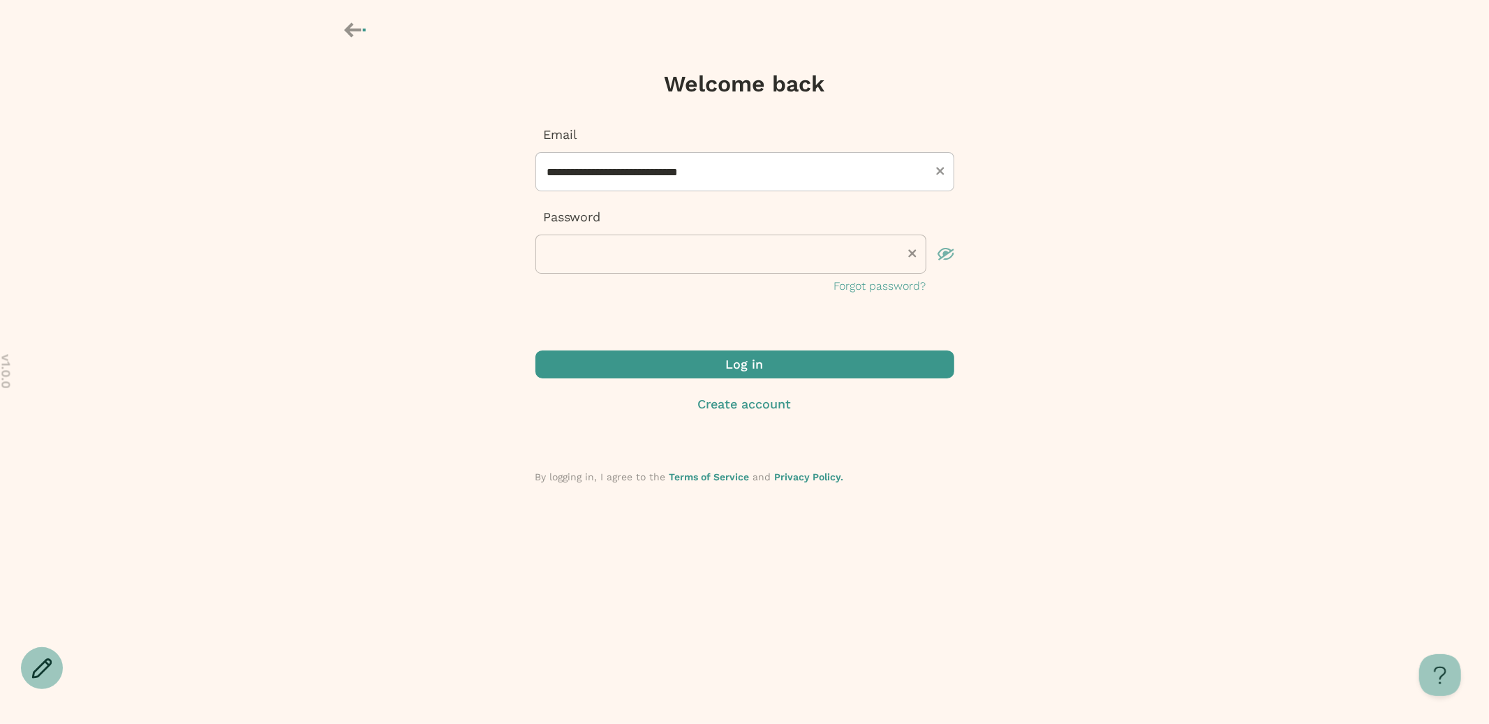
click at [702, 358] on span "submit" at bounding box center [745, 365] width 419 height 28
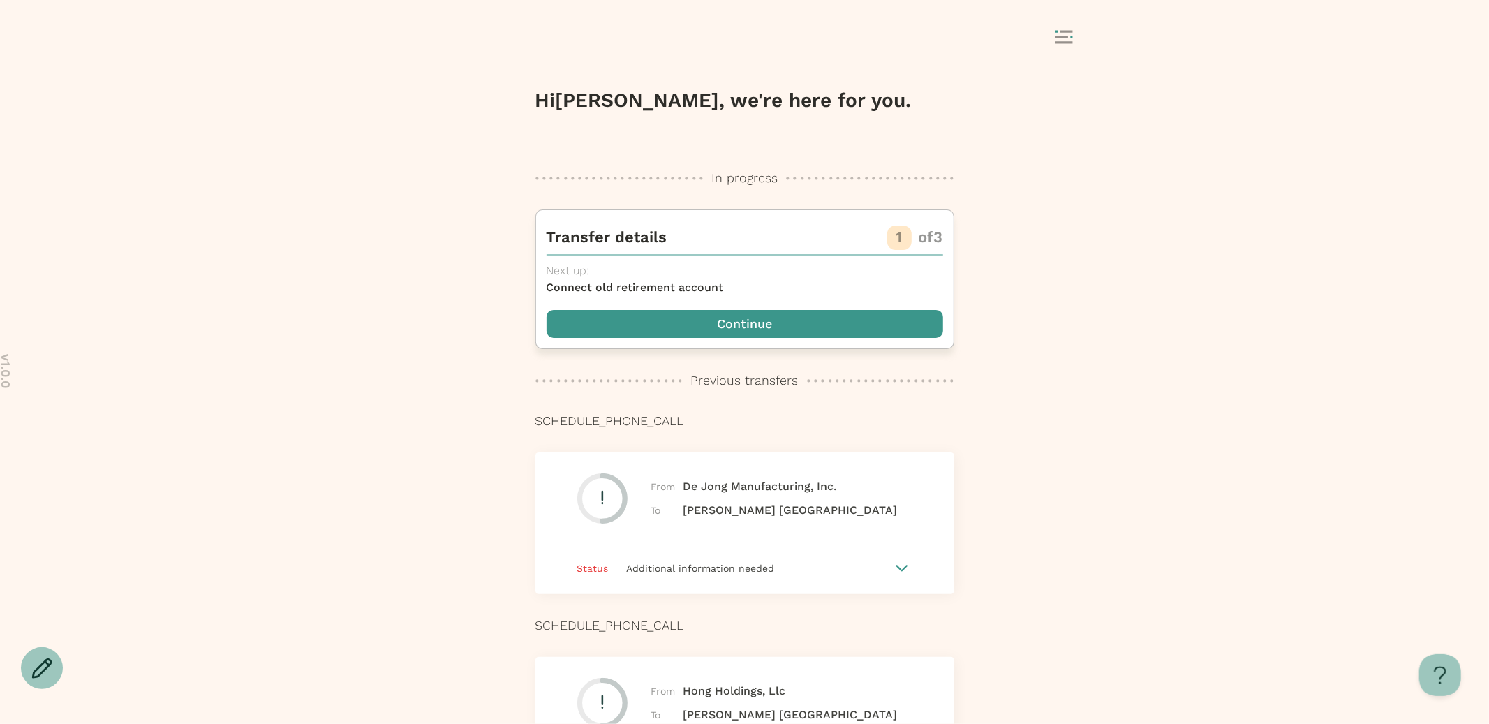
click at [792, 294] on p "Connect old retirement account" at bounding box center [745, 287] width 397 height 17
click at [788, 315] on span "button" at bounding box center [745, 324] width 397 height 28
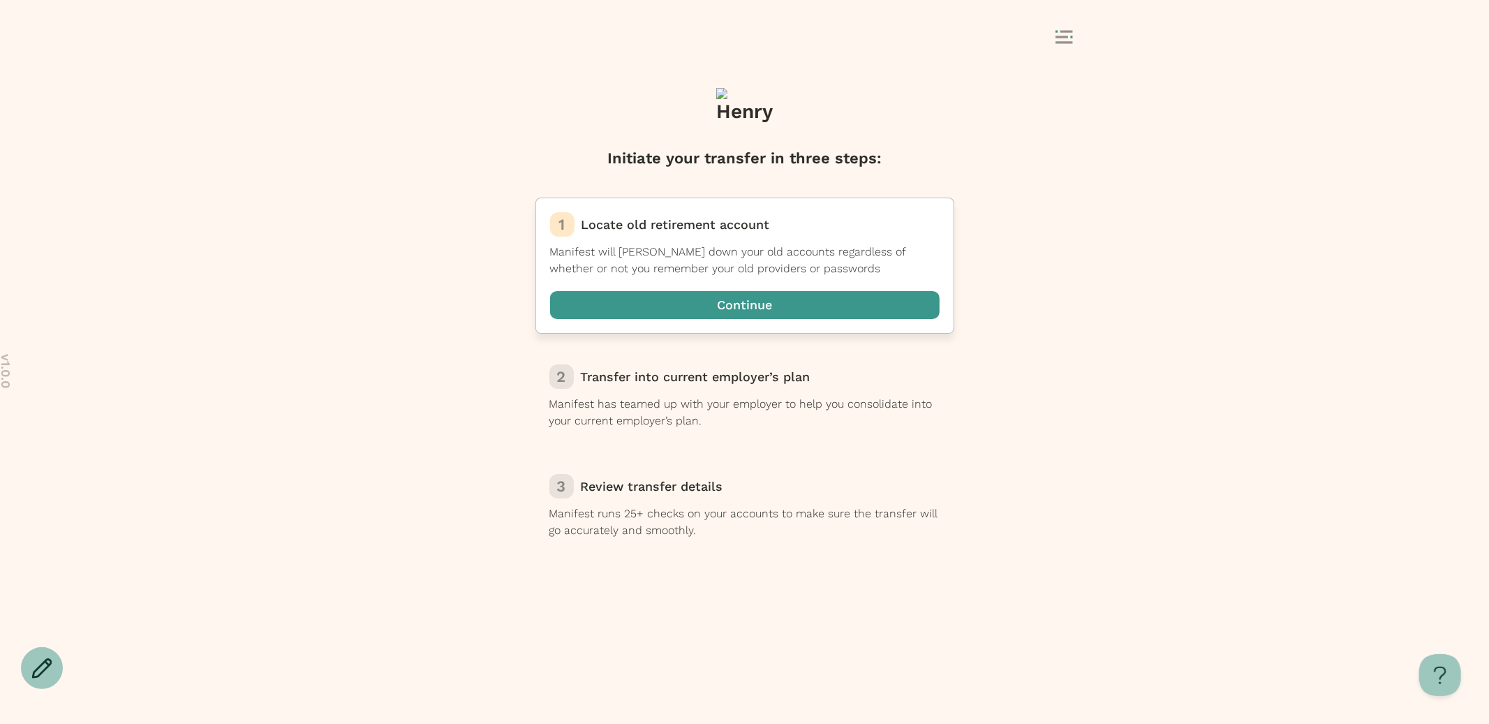
click at [747, 303] on span "button" at bounding box center [745, 305] width 390 height 28
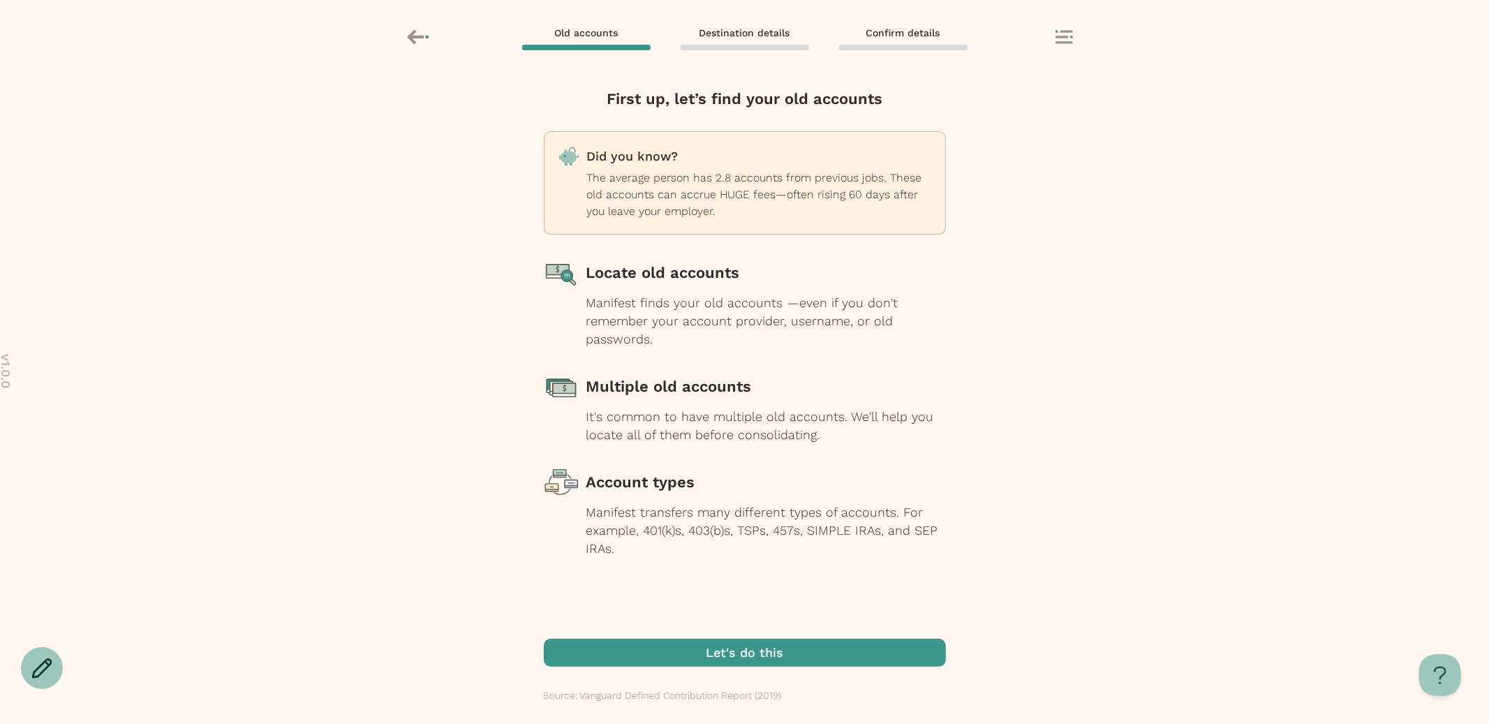
click at [787, 654] on span "button" at bounding box center [745, 653] width 402 height 28
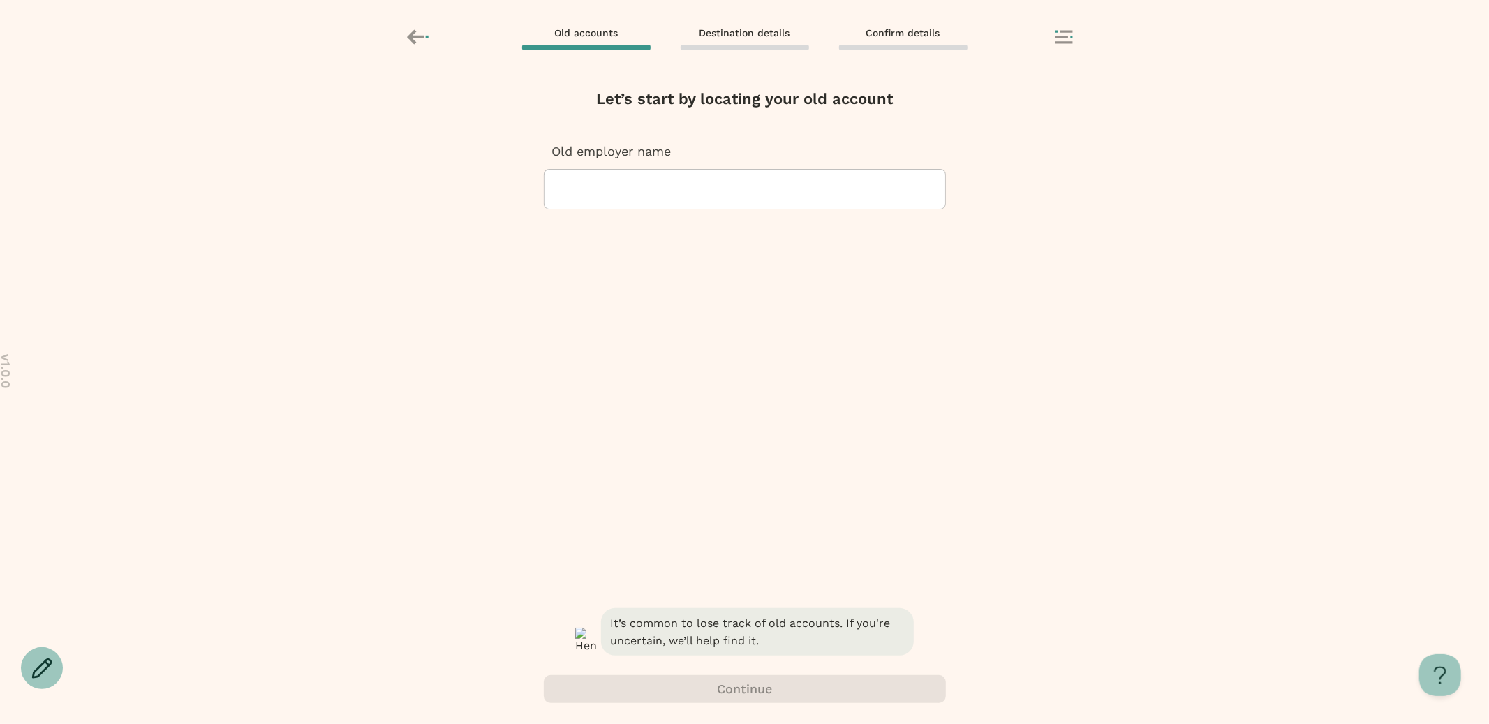
click at [684, 183] on div at bounding box center [745, 189] width 378 height 39
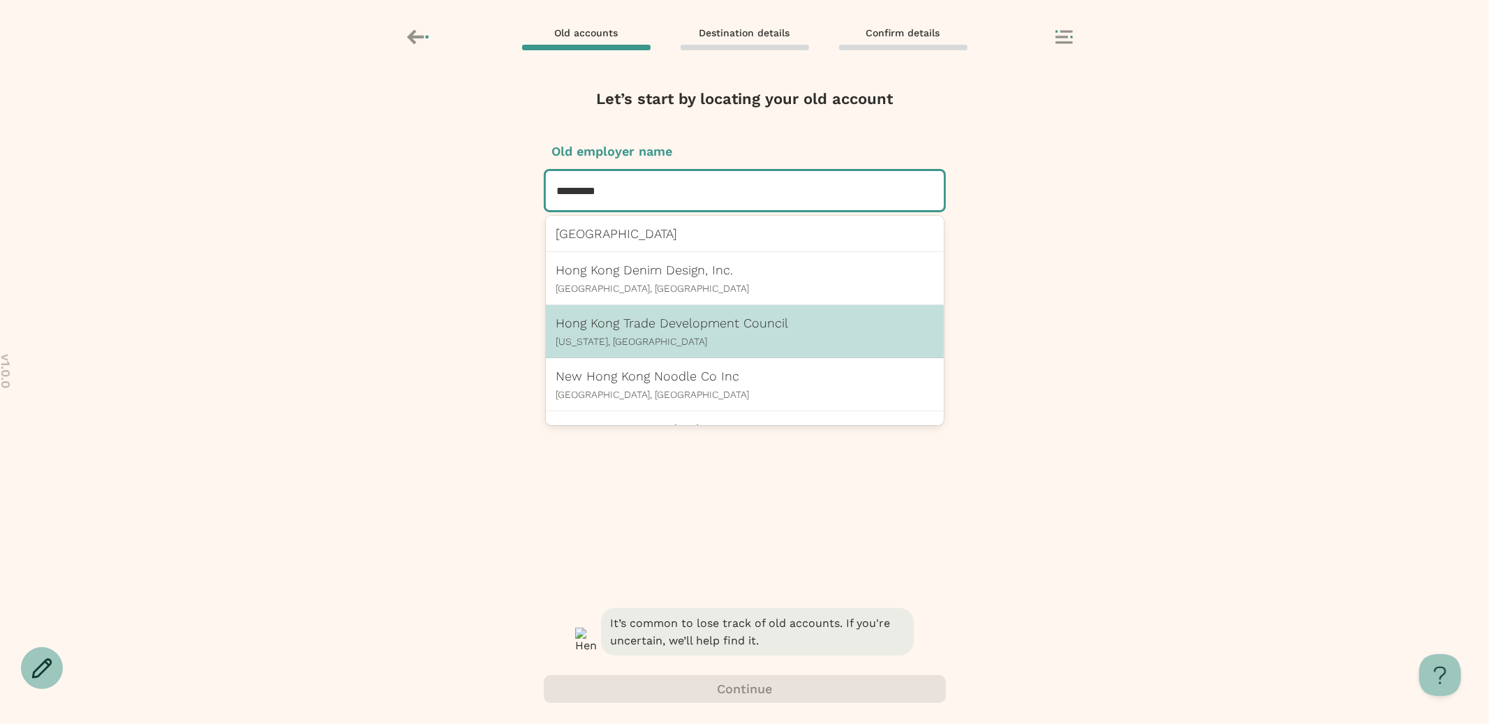
click at [664, 323] on p "Hong Kong Trade Development Council" at bounding box center [745, 323] width 377 height 15
type input "*********"
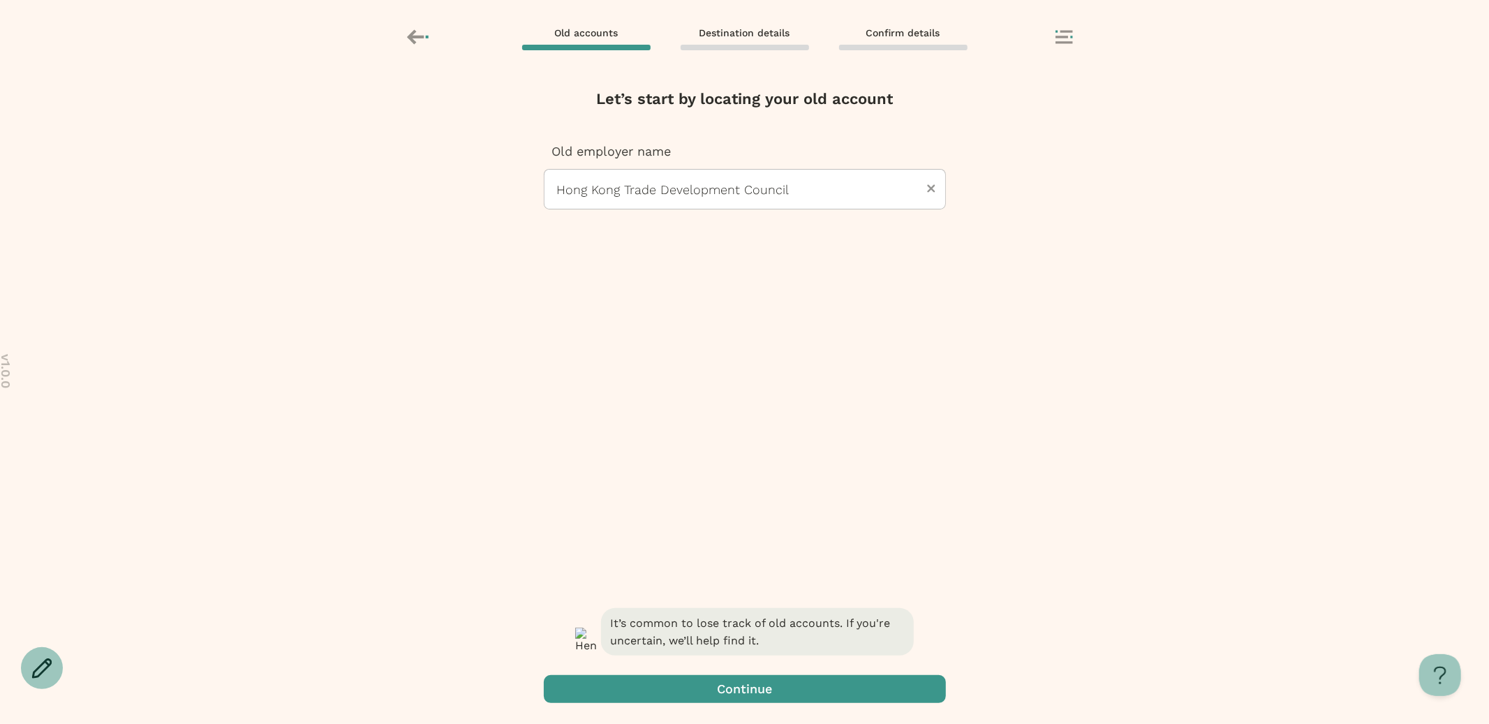
click at [715, 689] on span "button" at bounding box center [745, 689] width 402 height 28
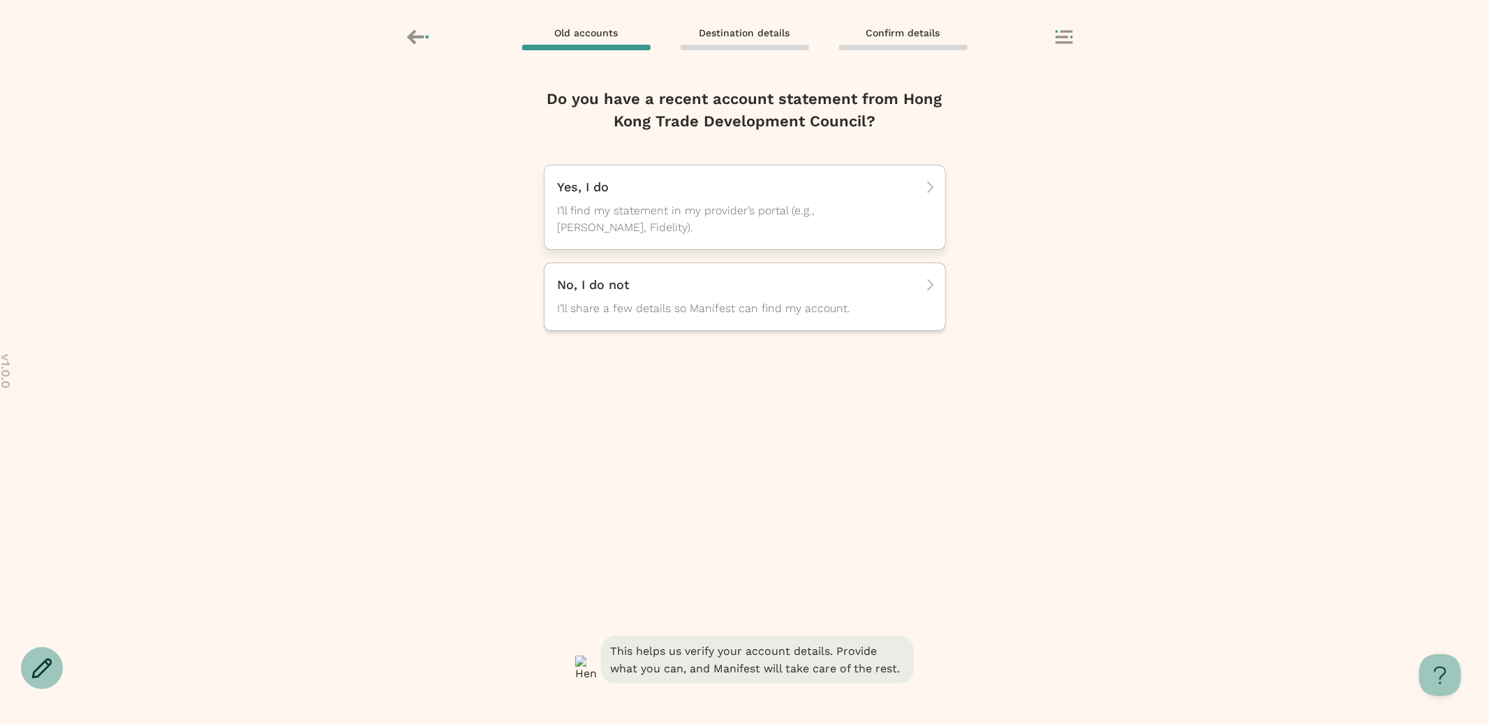
click at [652, 210] on span "I’ll find my statement in my provider’s portal (e.g., TIAA, Fidelity)." at bounding box center [732, 220] width 349 height 34
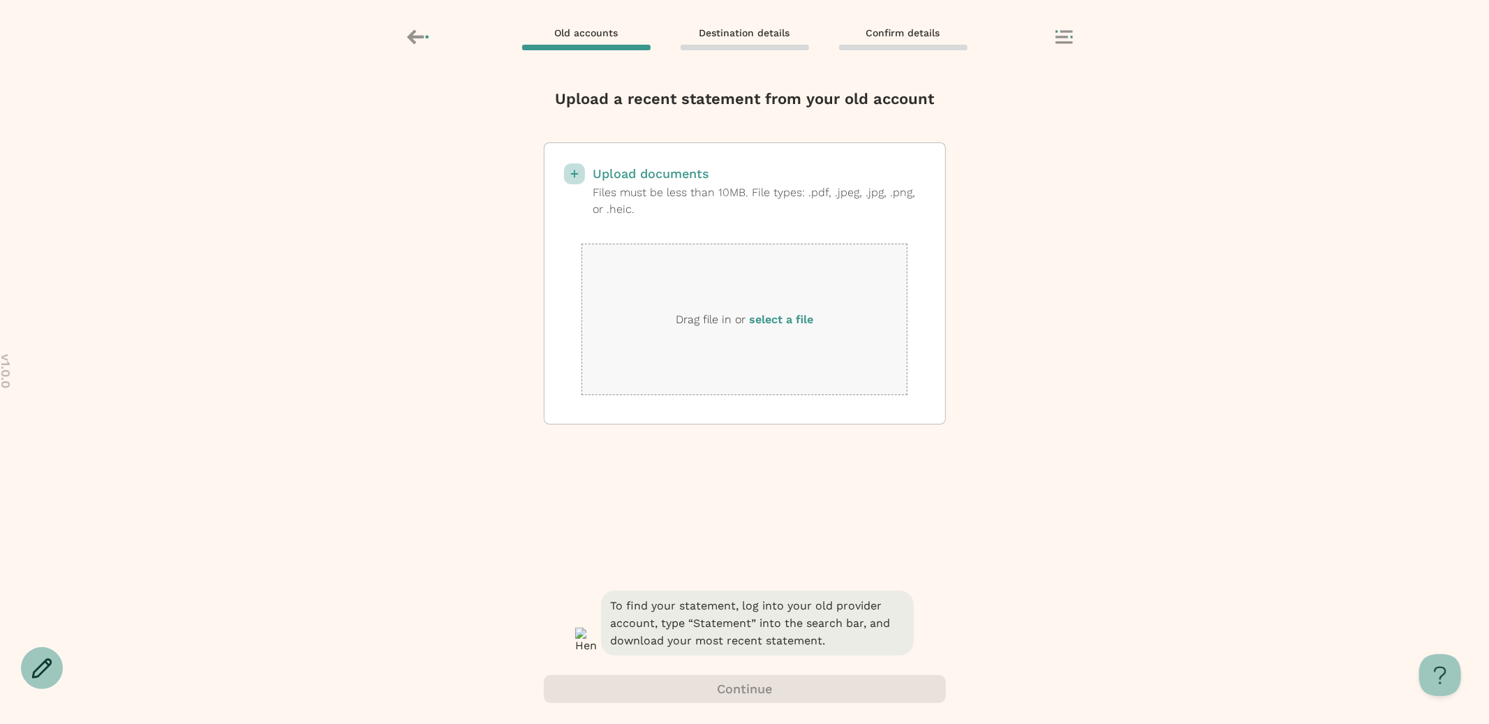
click at [783, 321] on label "select a file" at bounding box center [781, 319] width 64 height 13
click at [0, 0] on input "select a file" at bounding box center [0, 0] width 0 height 0
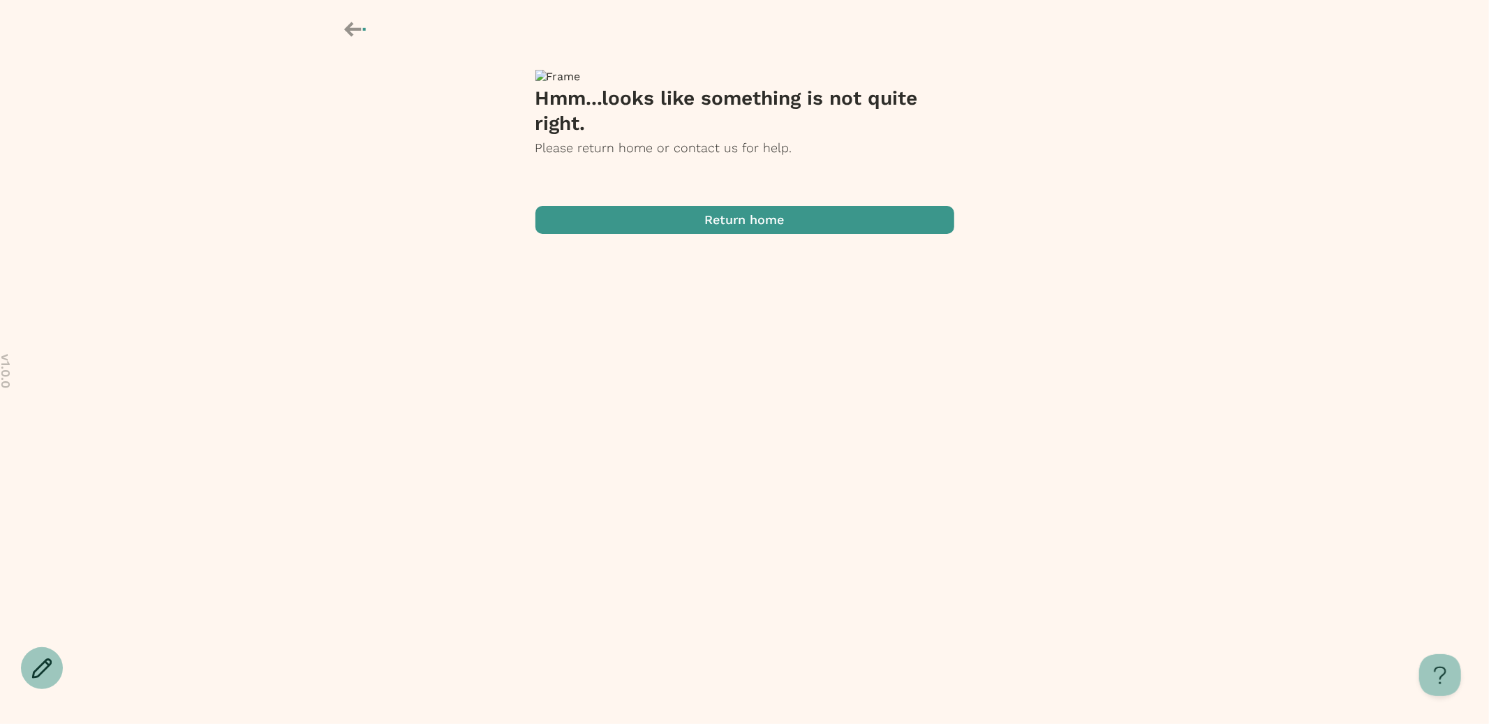
click at [748, 234] on span "button" at bounding box center [745, 220] width 419 height 28
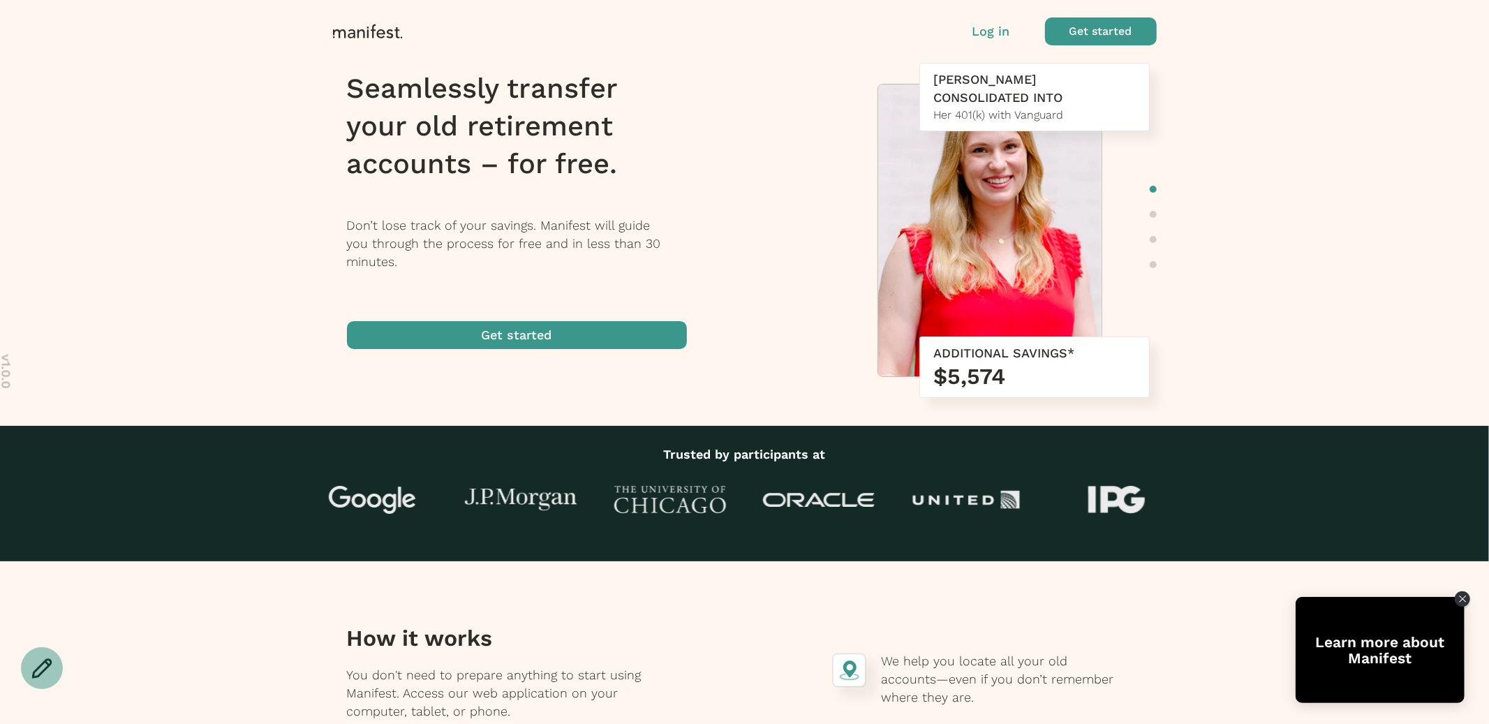
click at [996, 35] on p "Log in" at bounding box center [992, 31] width 38 height 18
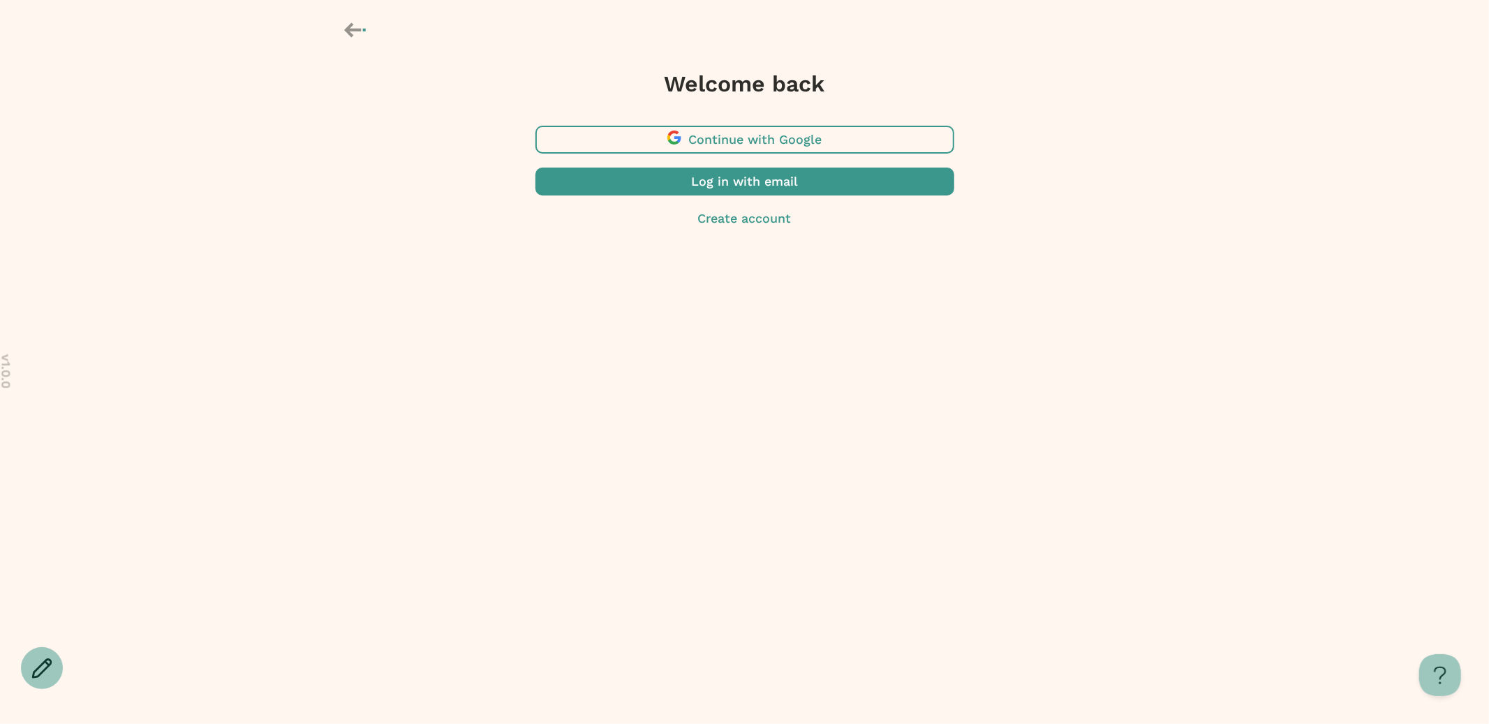
click at [791, 193] on span "button" at bounding box center [745, 182] width 419 height 28
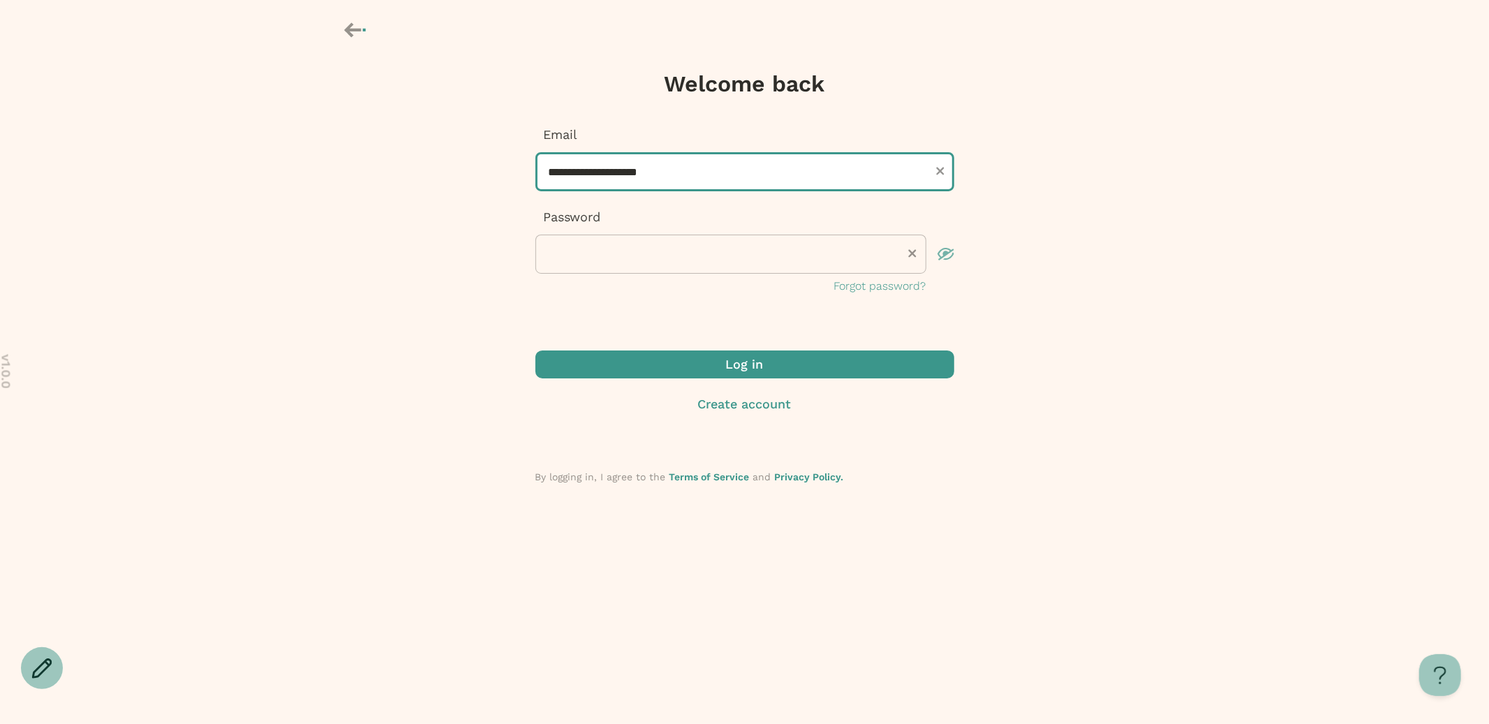
click at [574, 170] on input "**********" at bounding box center [745, 171] width 419 height 39
type input "**********"
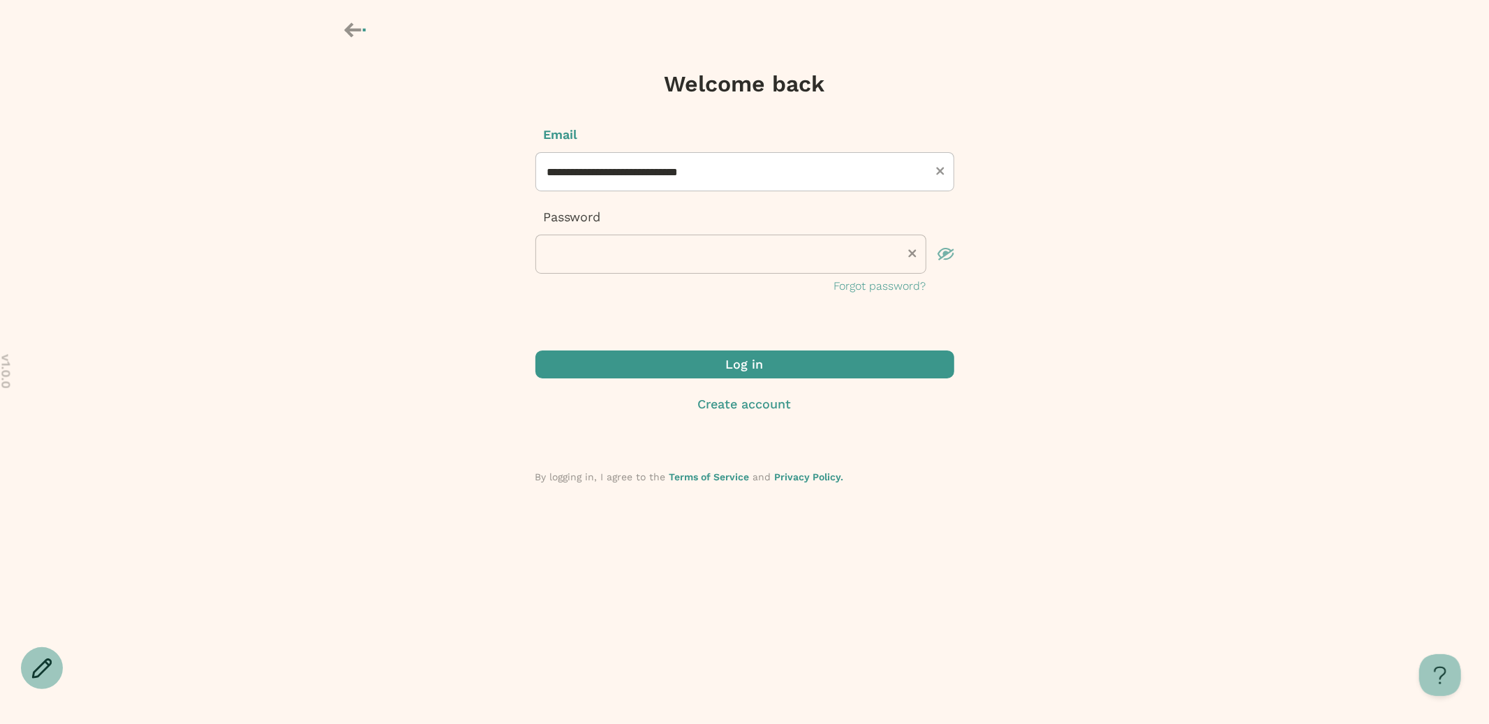
click at [645, 359] on span "submit" at bounding box center [745, 365] width 419 height 28
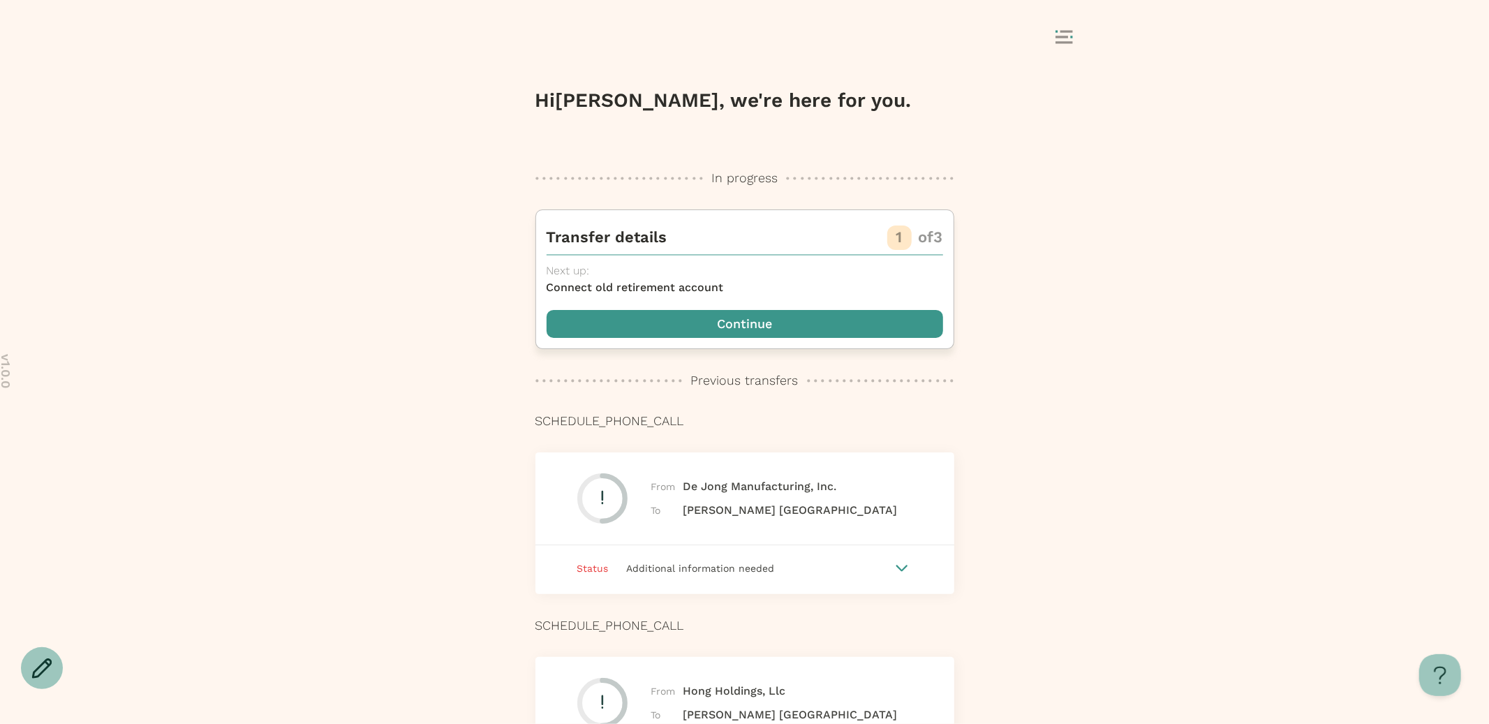
click at [684, 321] on span "button" at bounding box center [745, 324] width 397 height 28
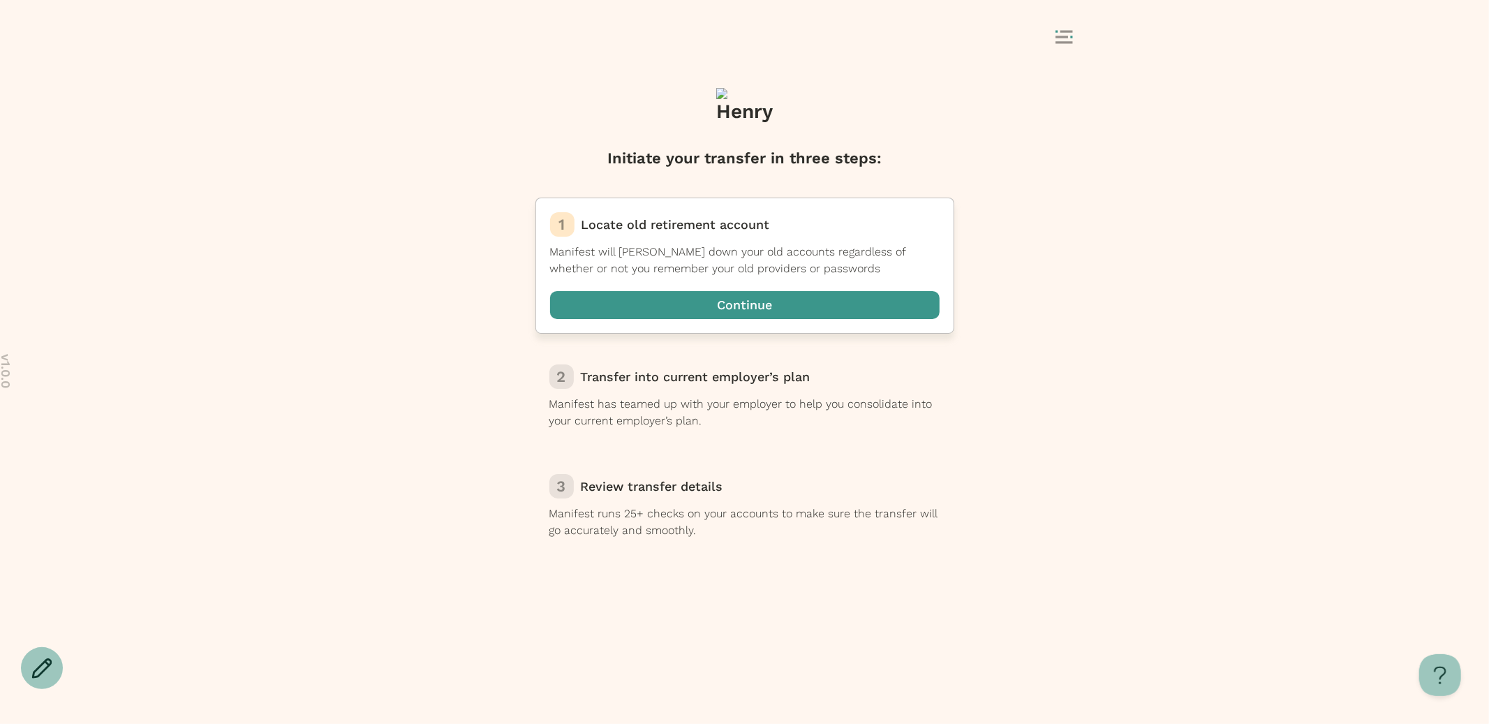
click at [738, 300] on span "button" at bounding box center [745, 305] width 390 height 28
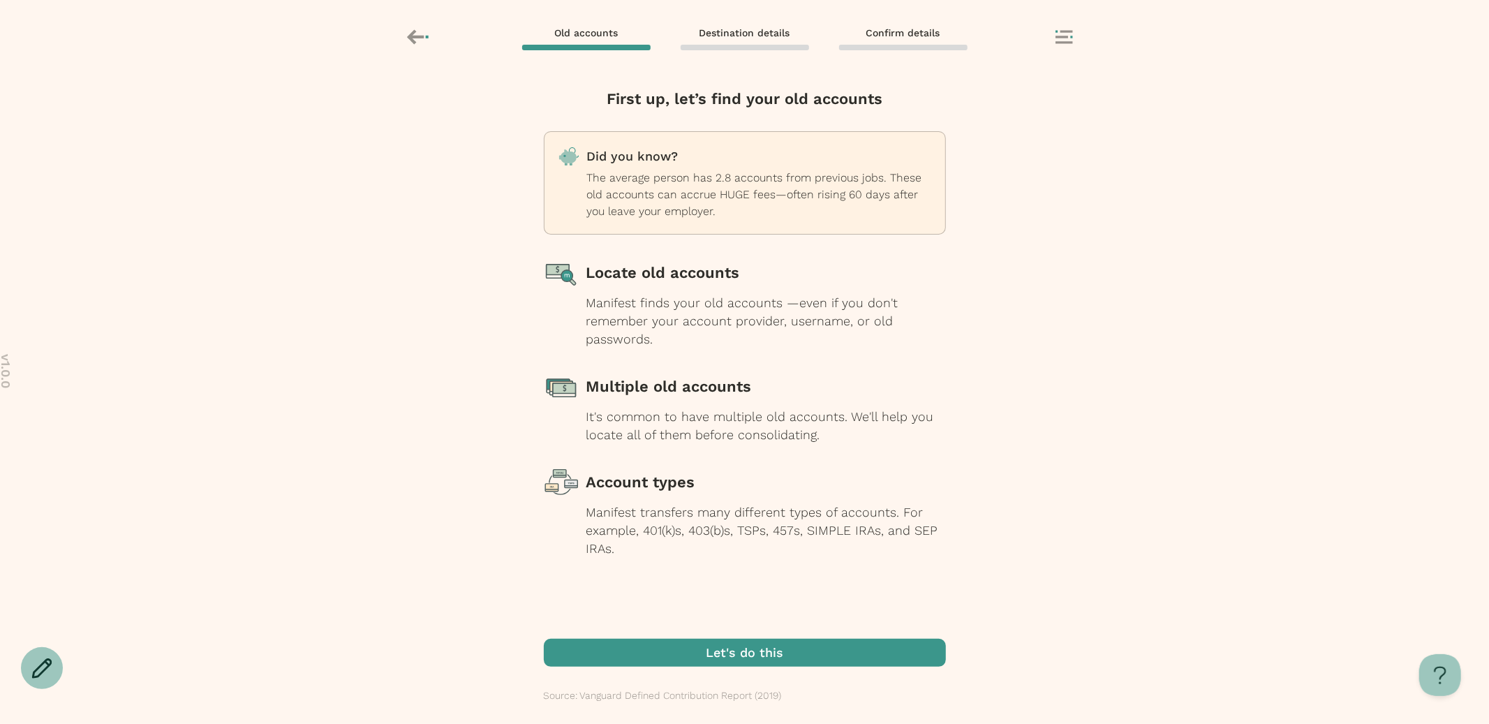
click at [726, 641] on span "button" at bounding box center [745, 653] width 402 height 28
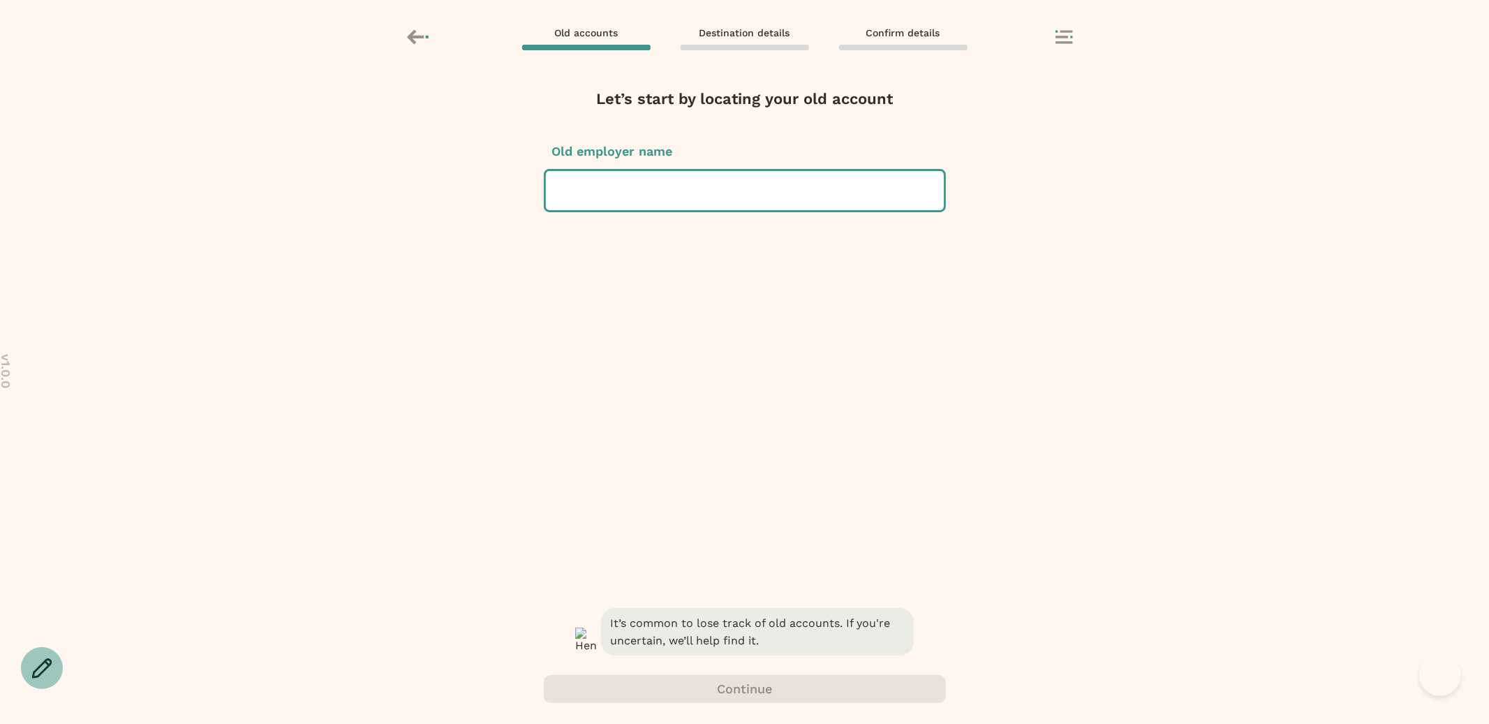
click at [753, 193] on div at bounding box center [745, 190] width 376 height 39
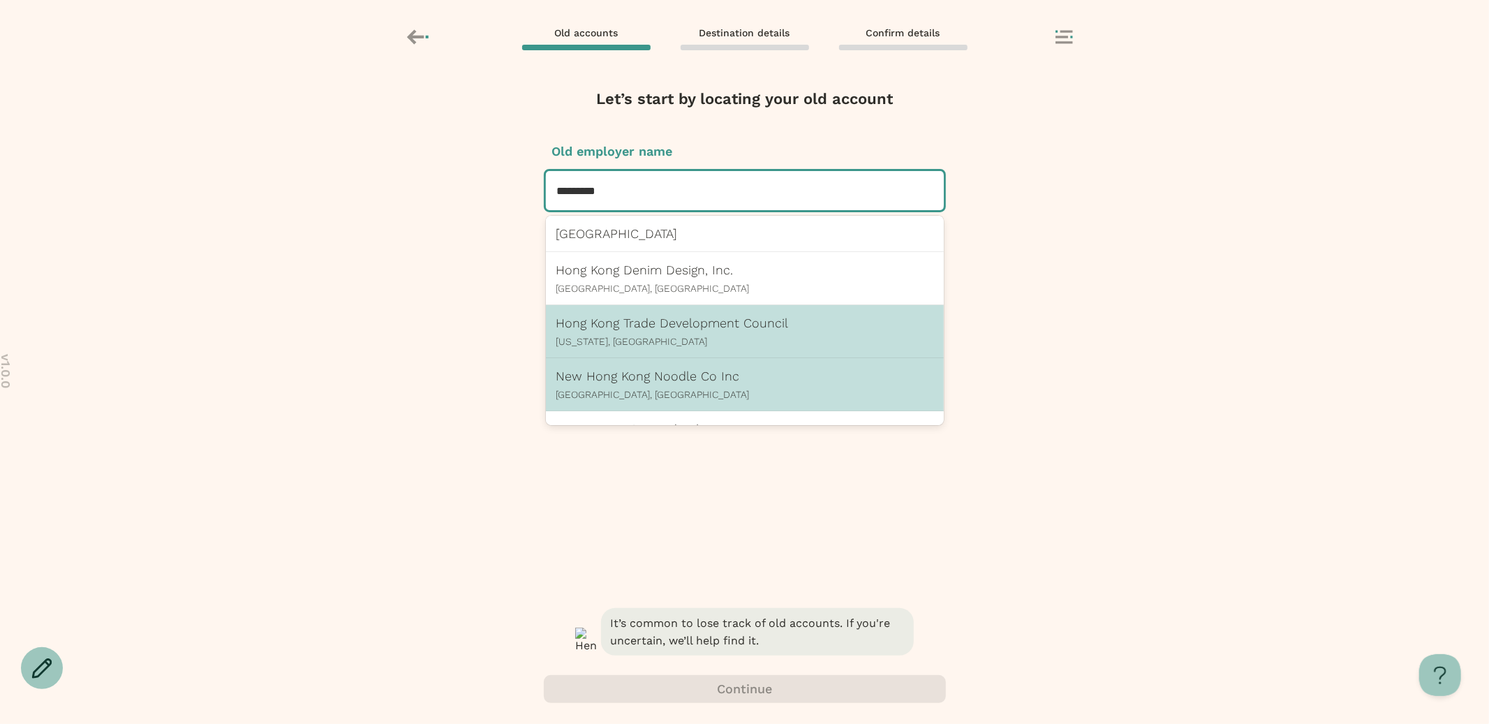
click at [702, 352] on div "Hong Kong Trade Development Council New York, NY" at bounding box center [745, 331] width 398 height 53
type input "*********"
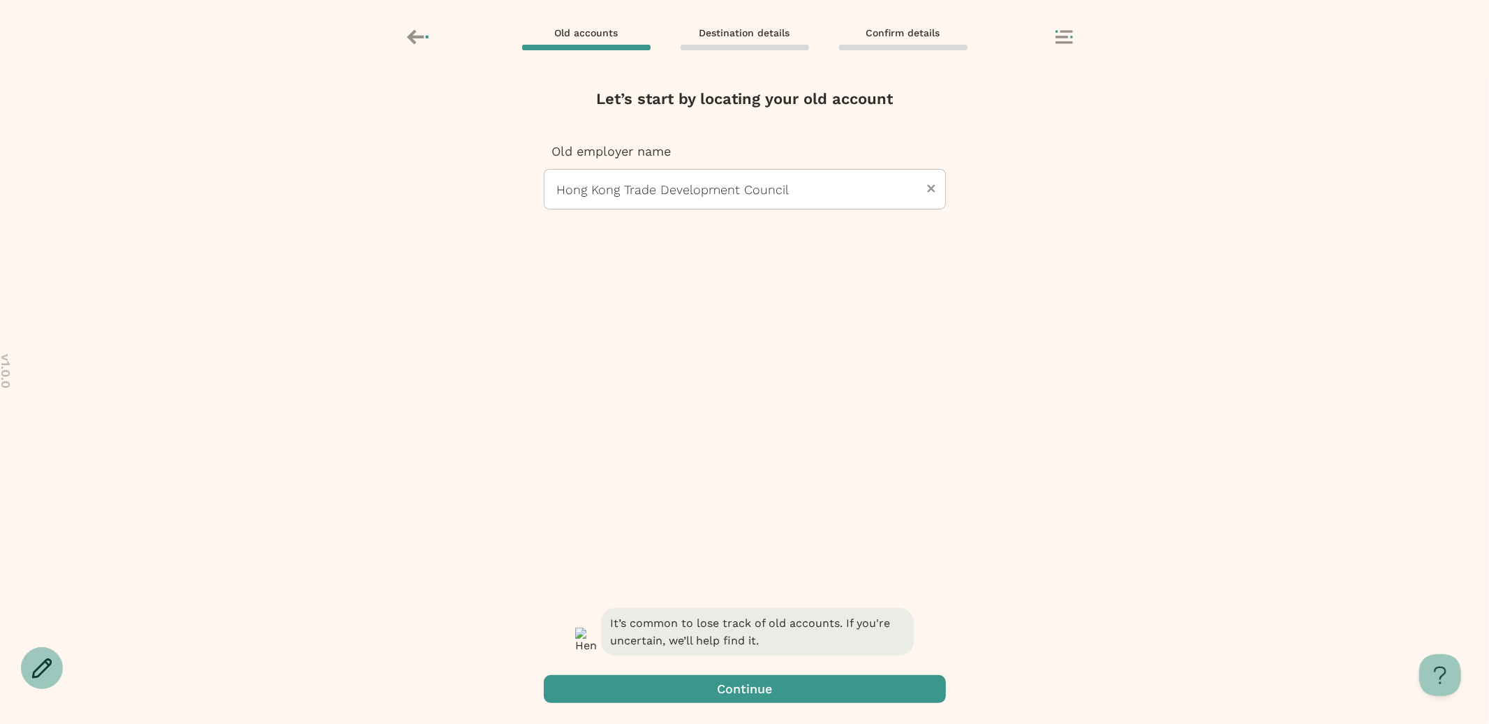
click at [764, 681] on span "button" at bounding box center [745, 689] width 402 height 28
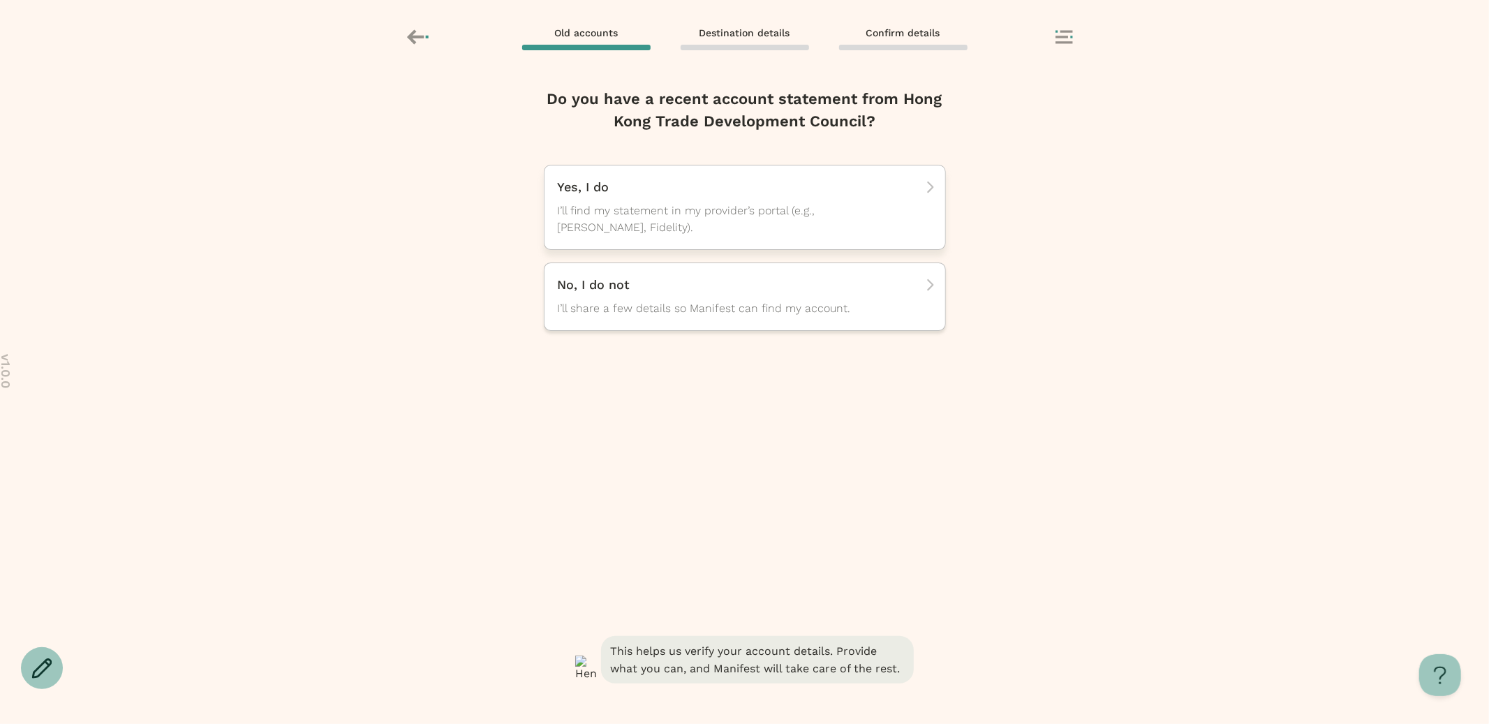
click at [709, 210] on span "I’ll find my statement in my provider’s portal (e.g., TIAA, Fidelity)." at bounding box center [732, 220] width 349 height 34
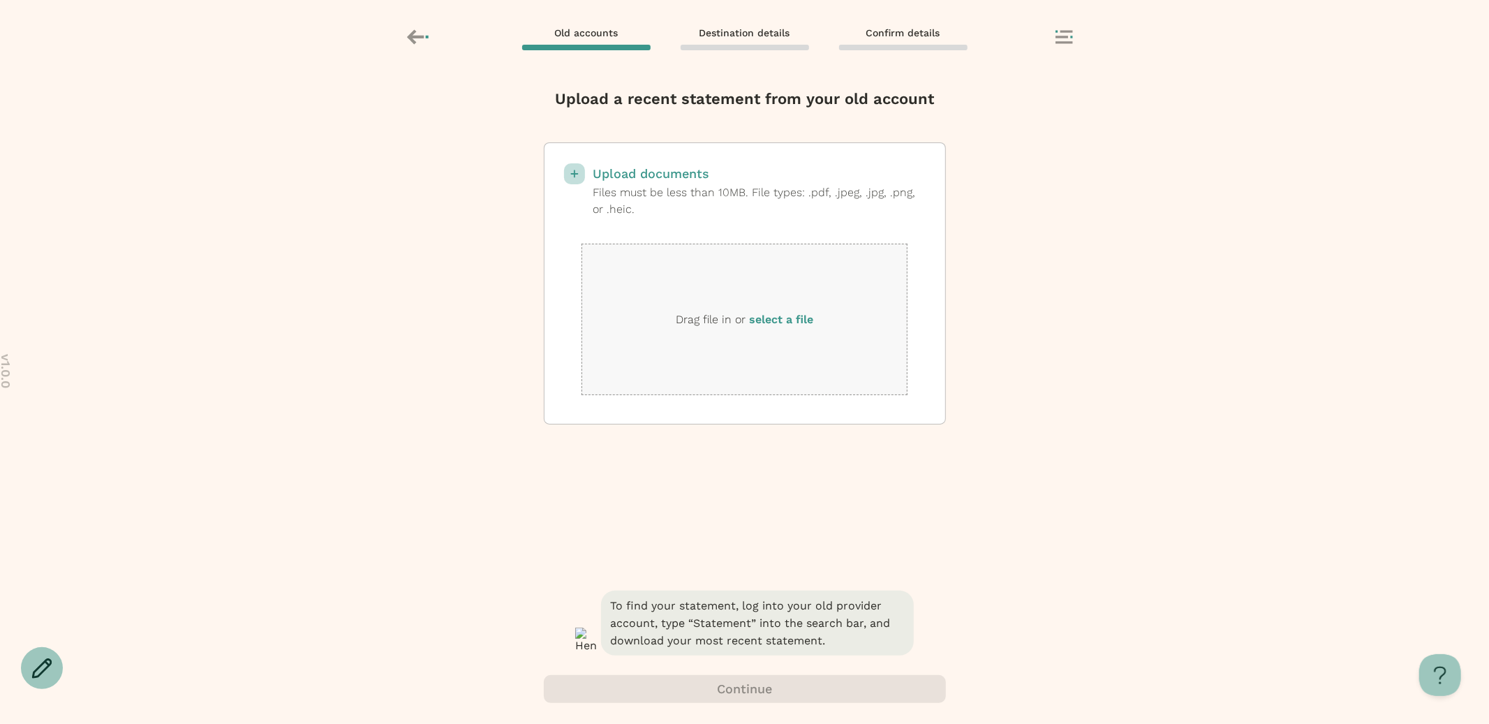
click at [787, 316] on label "select a file" at bounding box center [781, 319] width 64 height 13
click at [0, 0] on input "select a file" at bounding box center [0, 0] width 0 height 0
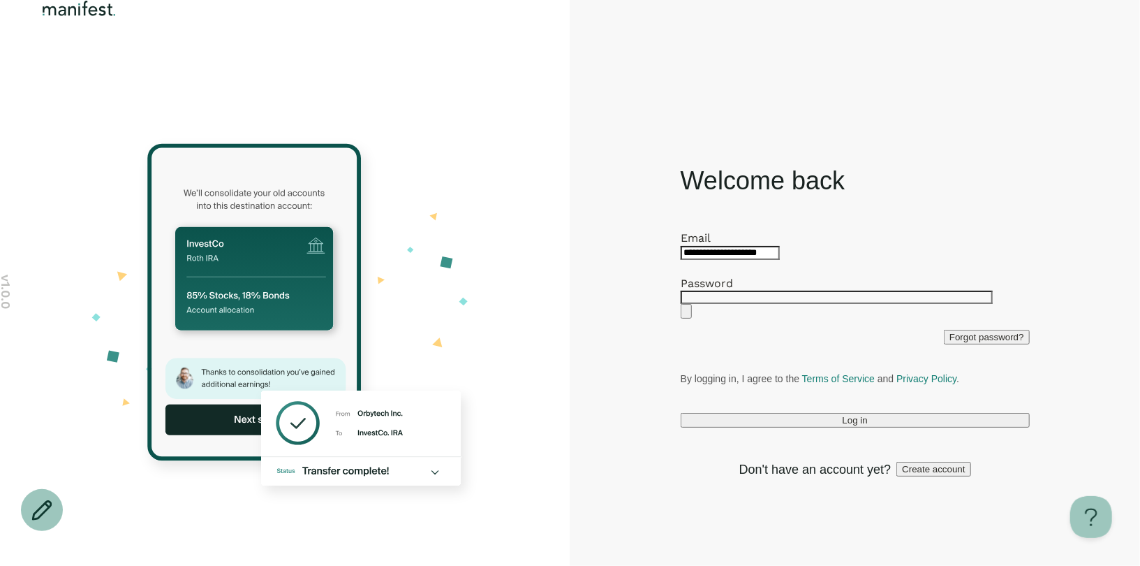
click at [341, 19] on header at bounding box center [570, 38] width 1140 height 76
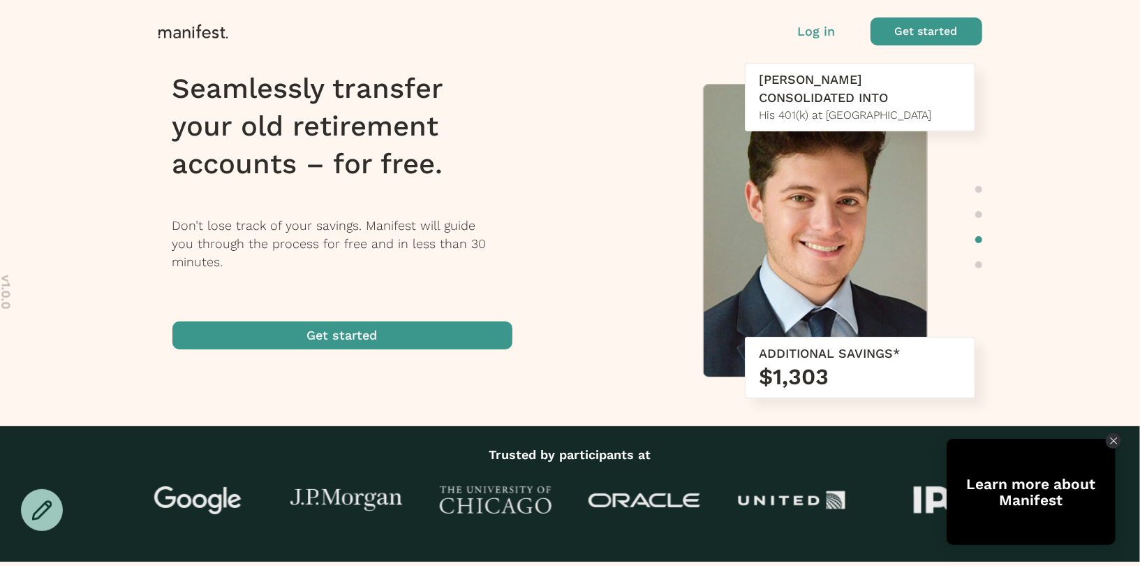
click at [818, 38] on p "Log in" at bounding box center [817, 31] width 38 height 18
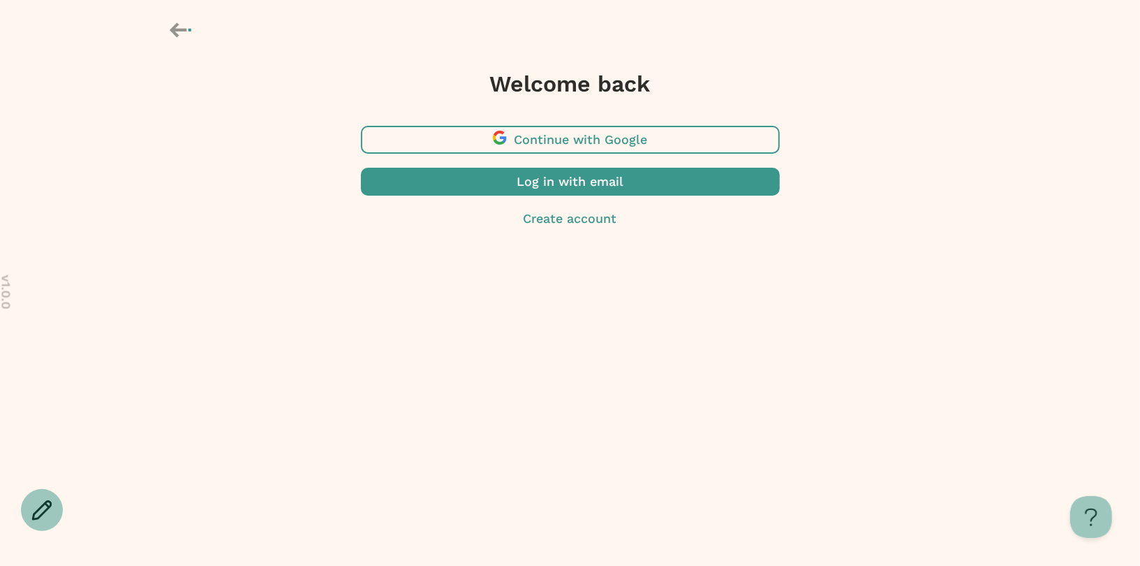
click at [663, 184] on span "button" at bounding box center [570, 182] width 419 height 28
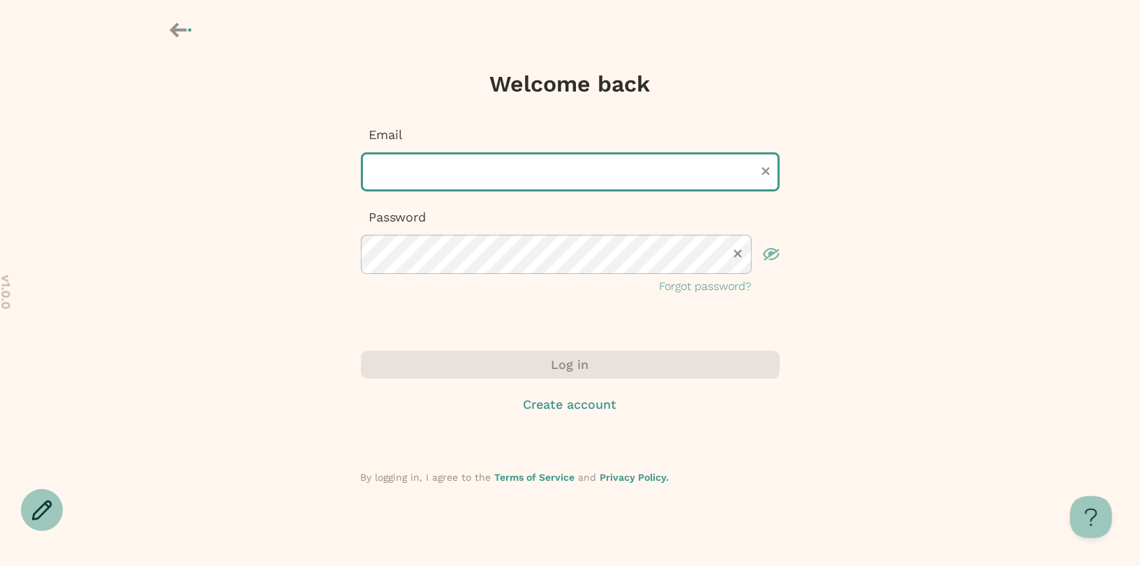
type input "**********"
